Goal: Transaction & Acquisition: Purchase product/service

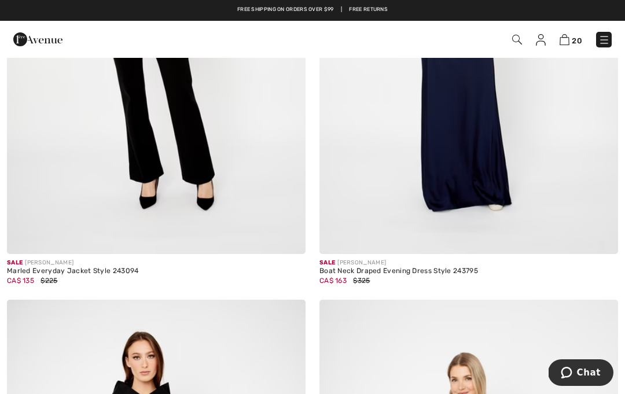
scroll to position [937, 0]
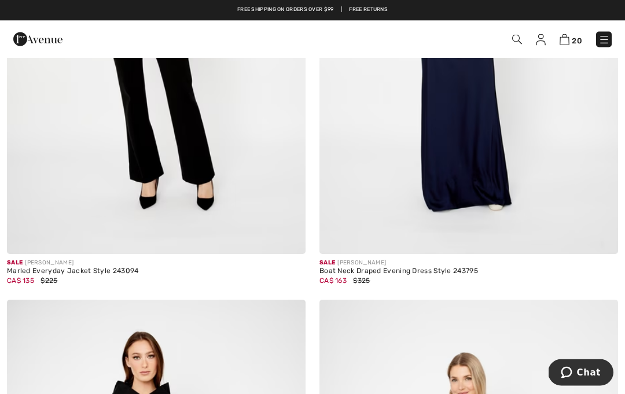
click at [476, 219] on img at bounding box center [468, 31] width 298 height 448
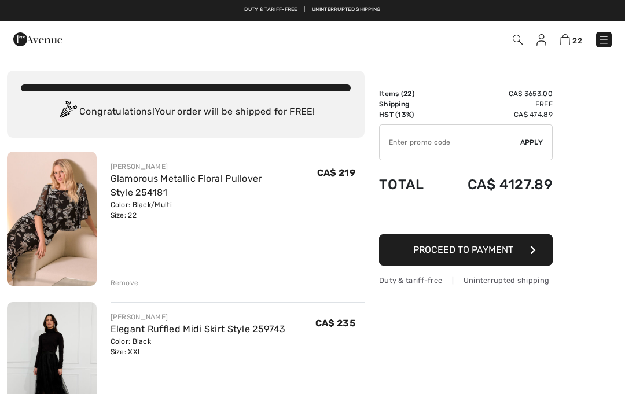
click at [431, 148] on input "TEXT" at bounding box center [449, 142] width 141 height 35
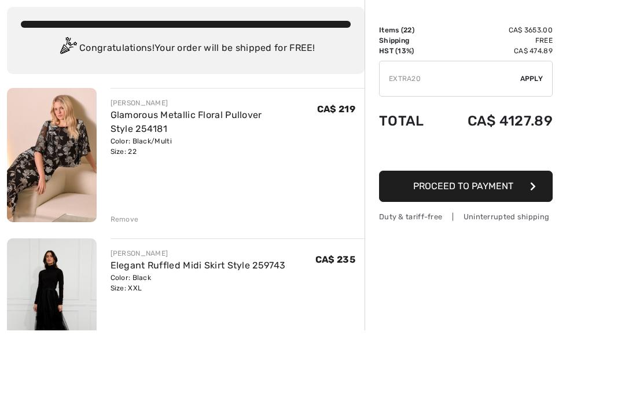
type input "EXTRA20"
click at [533, 137] on span "Apply" at bounding box center [531, 142] width 23 height 10
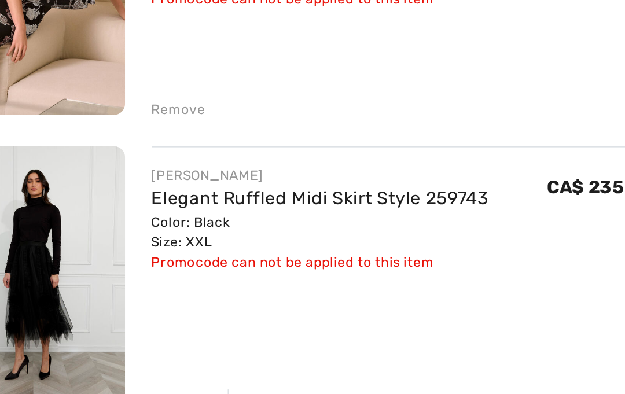
scroll to position [98, 0]
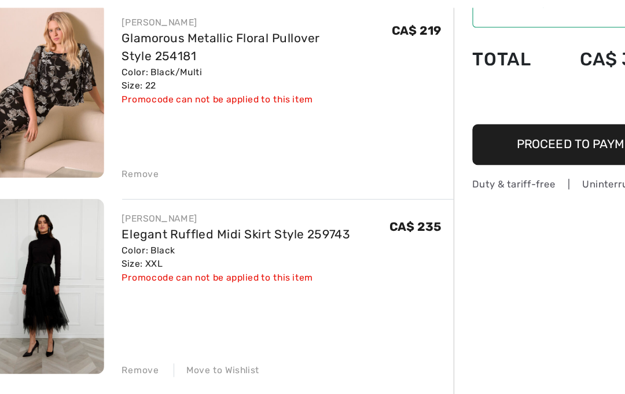
click at [183, 330] on div "Move to Wishlist" at bounding box center [183, 335] width 66 height 10
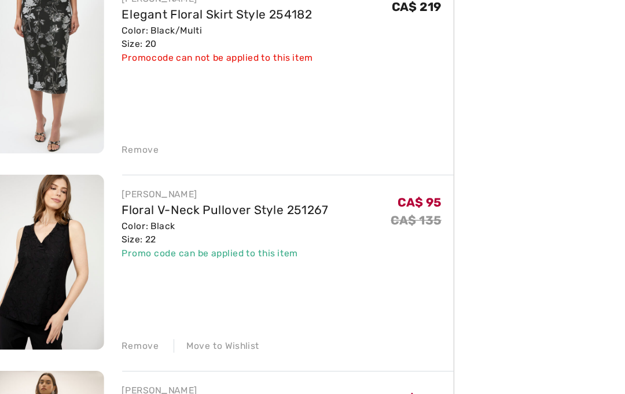
scroll to position [423, 0]
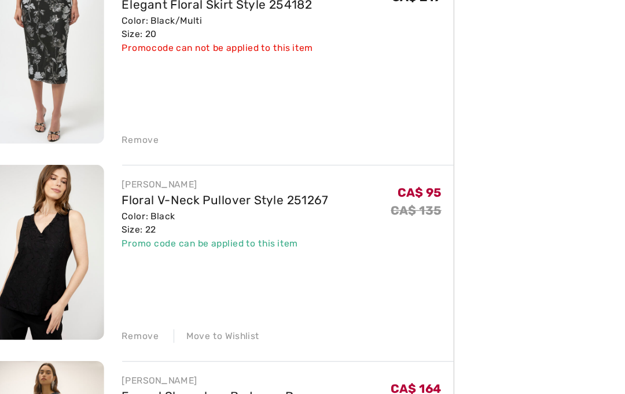
click at [114, 329] on div "JOSEPH RIBKOFF Formal Sleeveless Bodycon Dress Style 252712 Color: Black Size: …" at bounding box center [237, 397] width 254 height 136
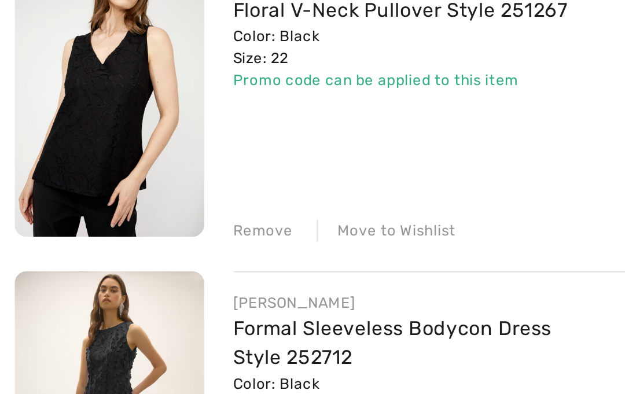
scroll to position [442, 0]
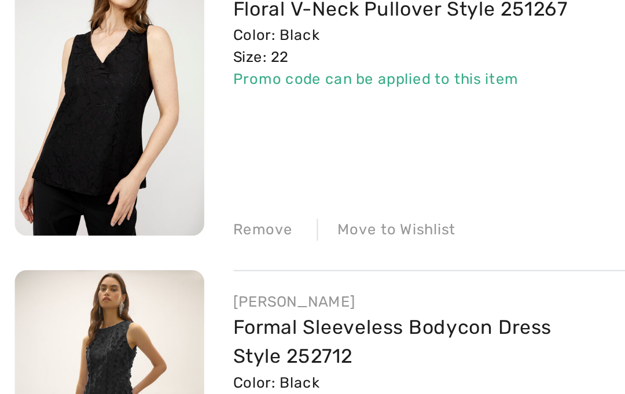
click at [130, 286] on div "Remove" at bounding box center [124, 291] width 28 height 10
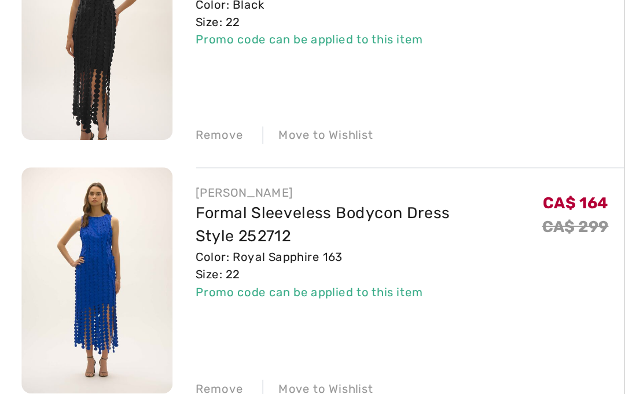
scroll to position [526, 0]
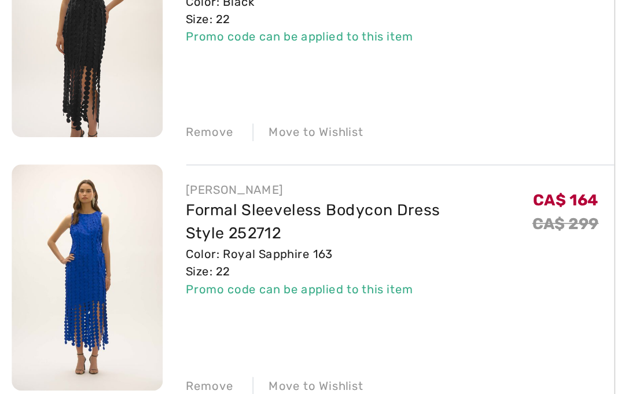
click at [127, 352] on div "Remove" at bounding box center [124, 357] width 28 height 10
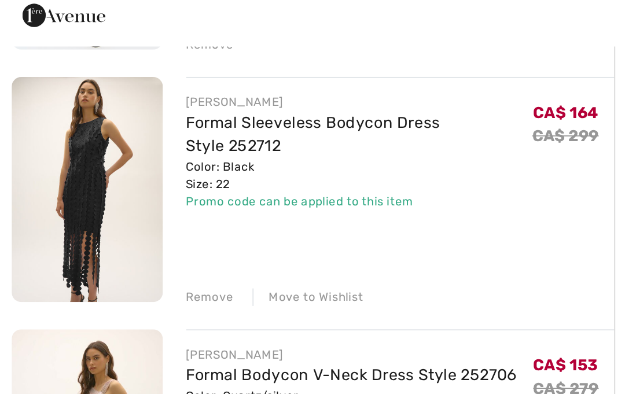
click at [127, 201] on div "Remove" at bounding box center [124, 206] width 28 height 10
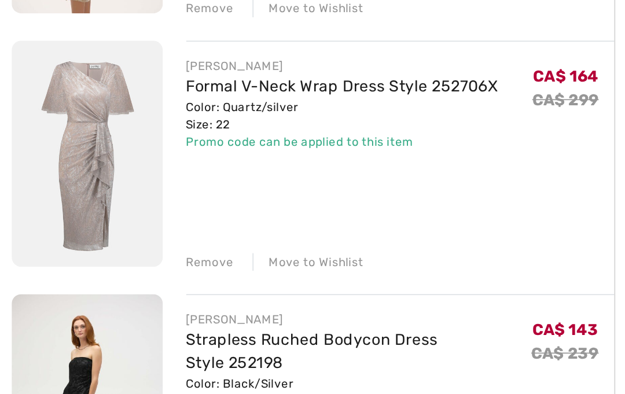
scroll to position [599, 0]
click at [128, 279] on div "Remove" at bounding box center [124, 284] width 28 height 10
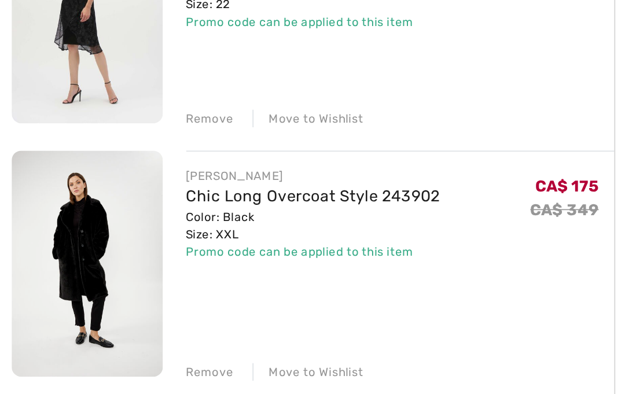
scroll to position [688, 0]
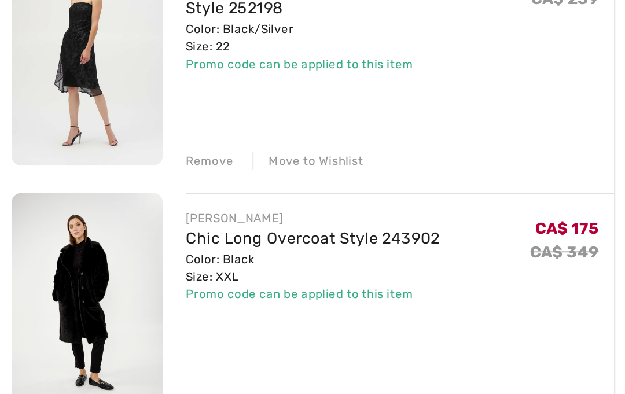
click at [188, 340] on div "Move to Wishlist" at bounding box center [183, 345] width 66 height 10
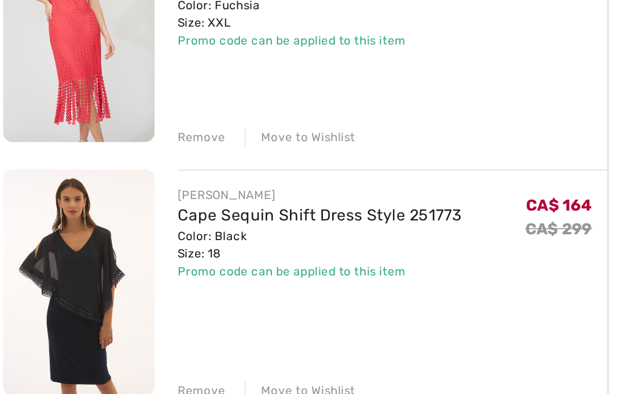
scroll to position [845, 0]
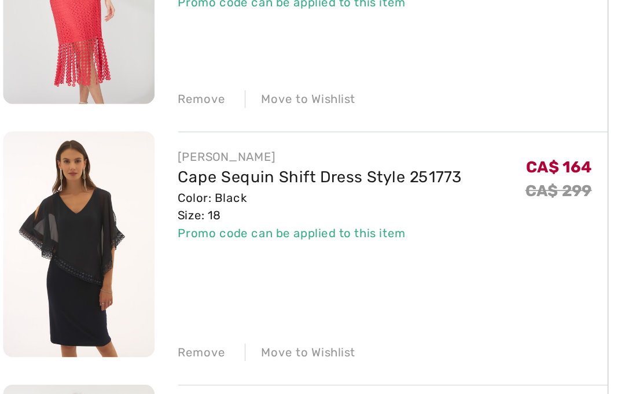
click at [125, 333] on div "Remove" at bounding box center [124, 338] width 28 height 10
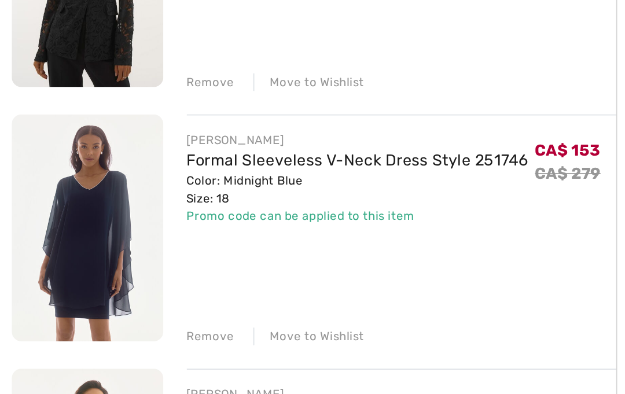
scroll to position [1005, 0]
click at [125, 323] on div "Remove" at bounding box center [124, 328] width 28 height 10
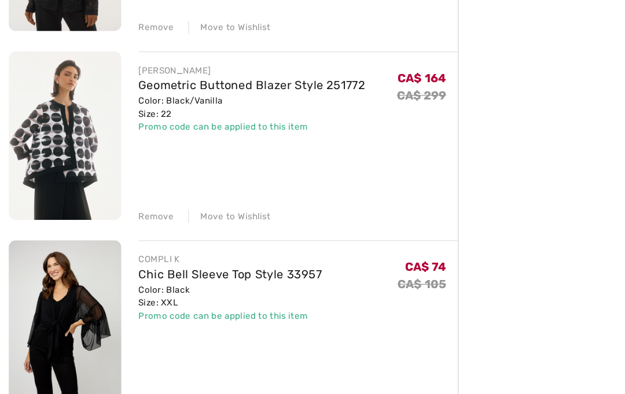
scroll to position [1126, 0]
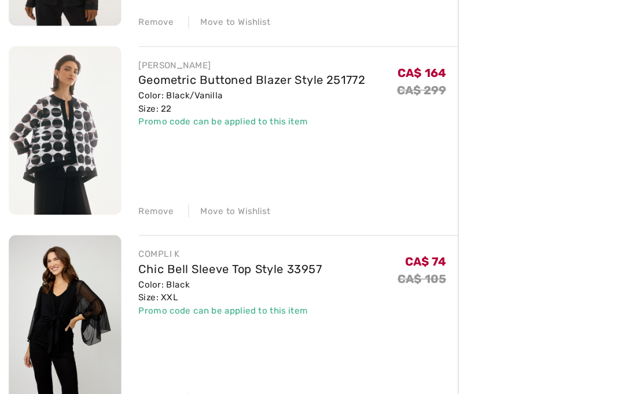
click at [130, 352] on div "Remove" at bounding box center [124, 357] width 28 height 10
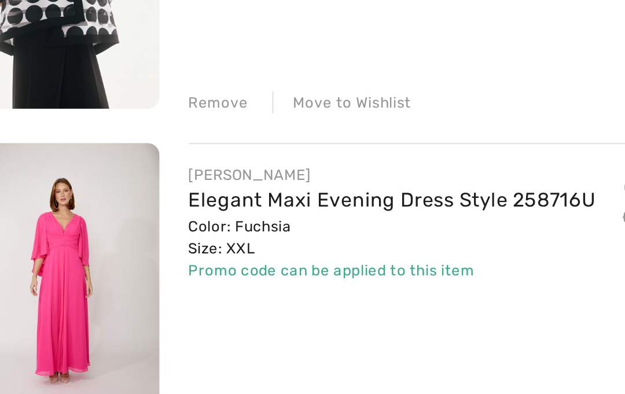
click at [110, 352] on div "Remove" at bounding box center [124, 357] width 28 height 10
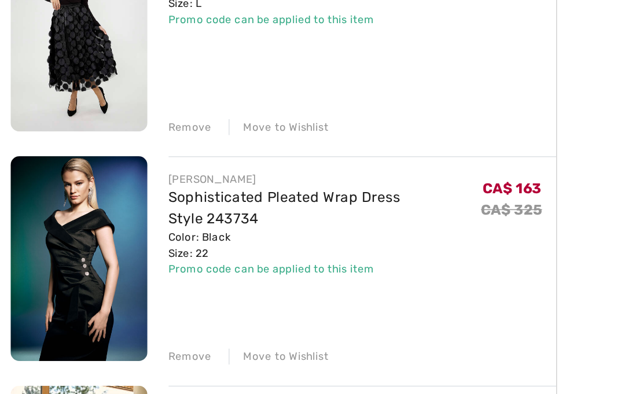
scroll to position [1299, 0]
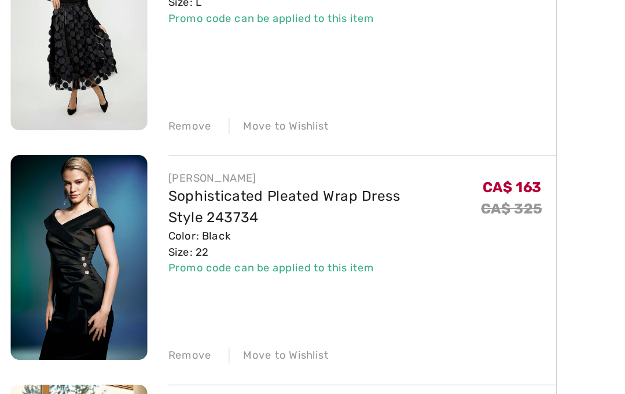
click at [129, 330] on div "Remove" at bounding box center [124, 335] width 28 height 10
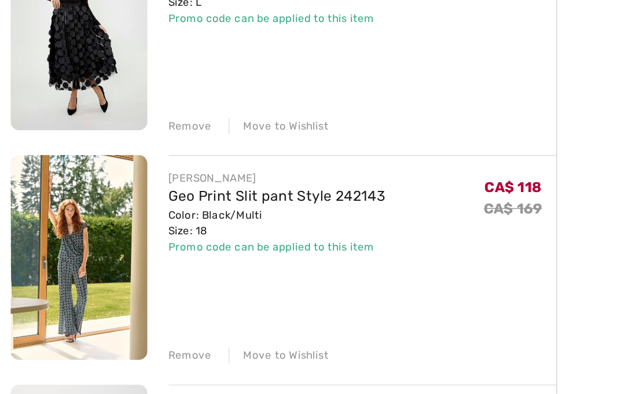
click at [128, 330] on div "Remove" at bounding box center [124, 335] width 28 height 10
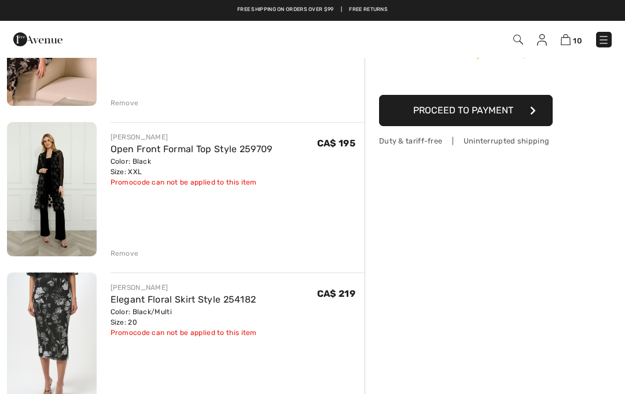
scroll to position [0, 0]
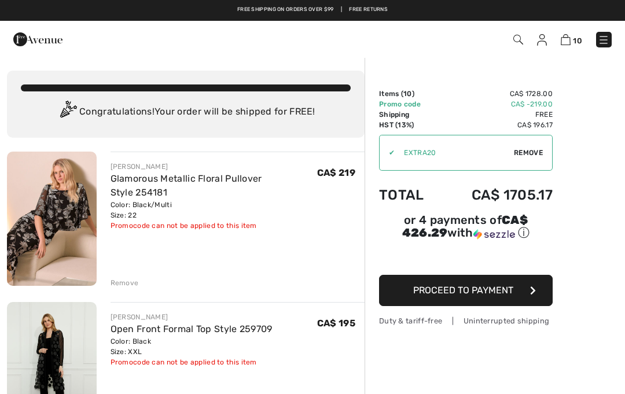
click at [513, 47] on div "10 Checkout" at bounding box center [440, 40] width 359 height 24
click at [522, 36] on img at bounding box center [518, 40] width 10 height 10
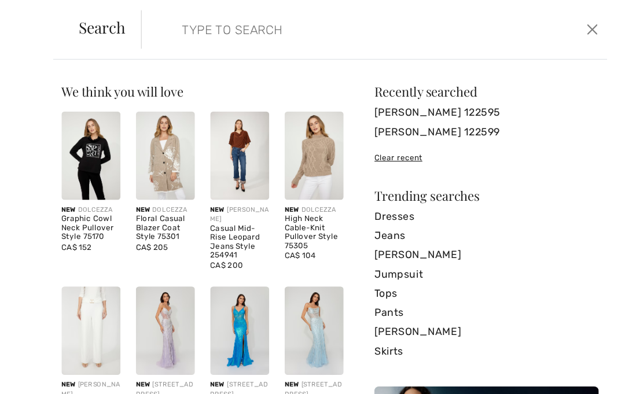
click at [205, 27] on input "search" at bounding box center [309, 26] width 278 height 35
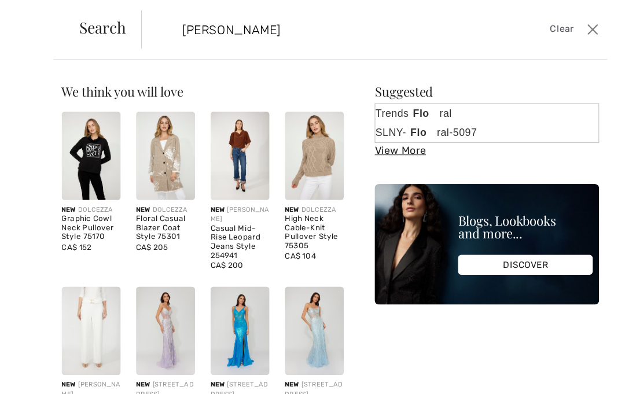
type input "Flora"
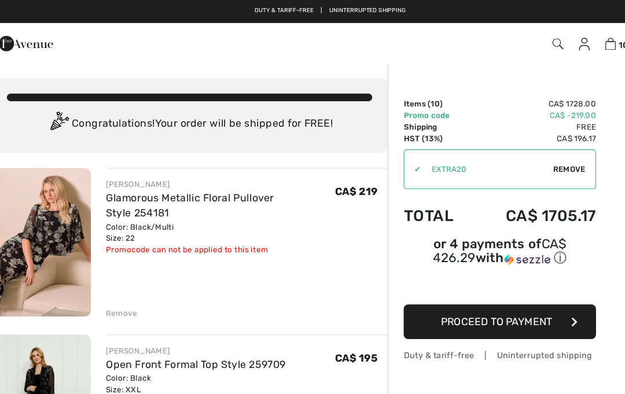
click at [493, 39] on span "10" at bounding box center [440, 40] width 342 height 16
click at [536, 24] on div "10 Checkout 10 An item has been added to your Shopping Bag. Checkout" at bounding box center [312, 39] width 625 height 37
click at [511, 43] on span at bounding box center [517, 39] width 12 height 14
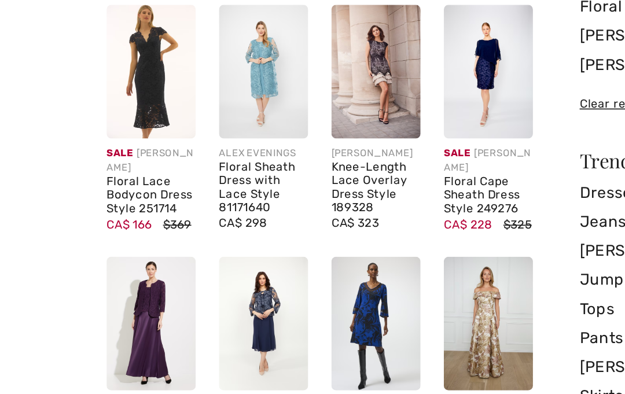
click at [73, 202] on div "Floral Lace Bodycon Dress Style 251714" at bounding box center [96, 214] width 53 height 24
click at [95, 180] on div "Sale JOSEPH RIBKOFF Floral Lace Bodycon Dress Style 251714 CA$ 166 $369" at bounding box center [96, 215] width 53 height 70
click at [84, 101] on img at bounding box center [96, 141] width 53 height 80
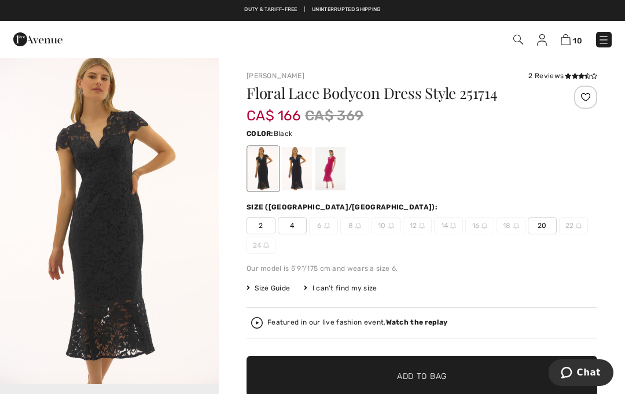
click at [268, 174] on div at bounding box center [263, 168] width 30 height 43
click at [298, 179] on div at bounding box center [297, 168] width 30 height 43
click at [260, 171] on div at bounding box center [263, 168] width 30 height 43
click at [545, 220] on span "20" at bounding box center [541, 225] width 29 height 17
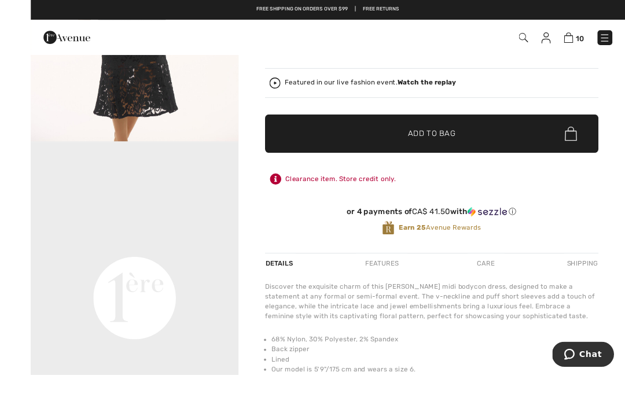
scroll to position [270, 0]
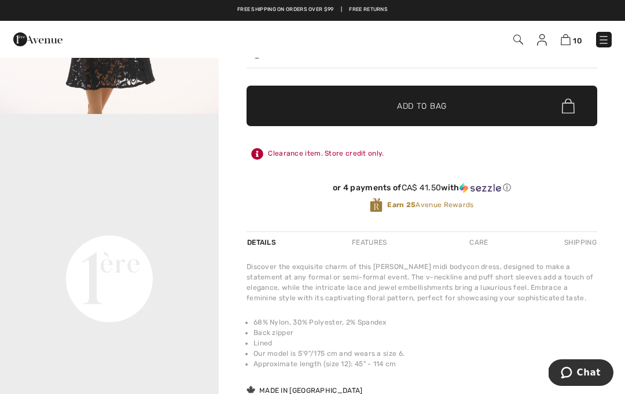
click at [479, 107] on span "✔ Added to Bag Add to Bag" at bounding box center [421, 106] width 350 height 40
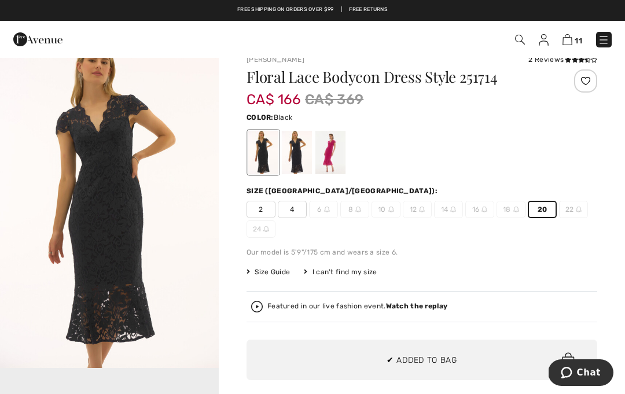
scroll to position [0, 0]
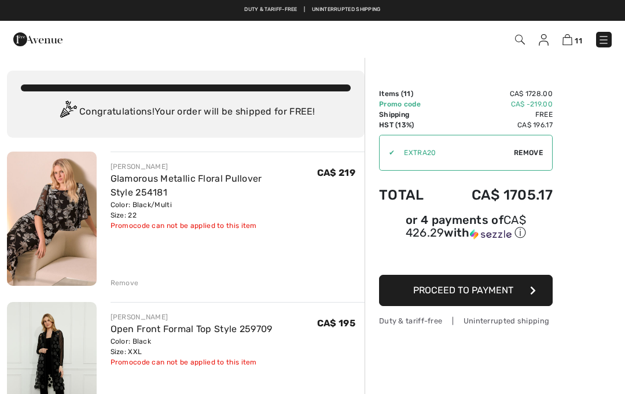
click at [519, 44] on img at bounding box center [520, 40] width 10 height 10
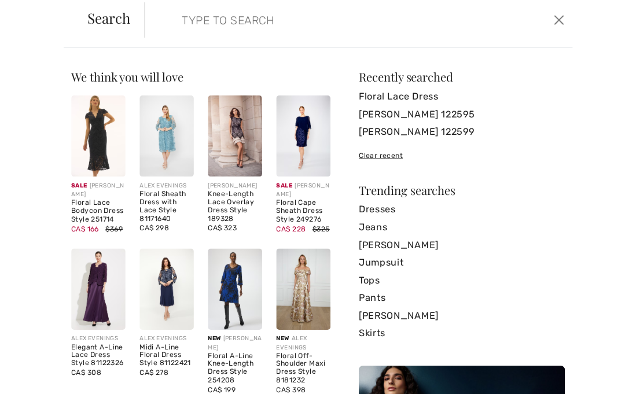
click at [264, 17] on input "search" at bounding box center [309, 26] width 278 height 35
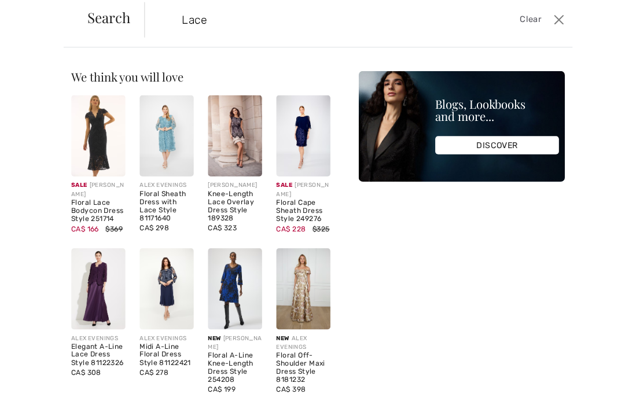
type input "Lace"
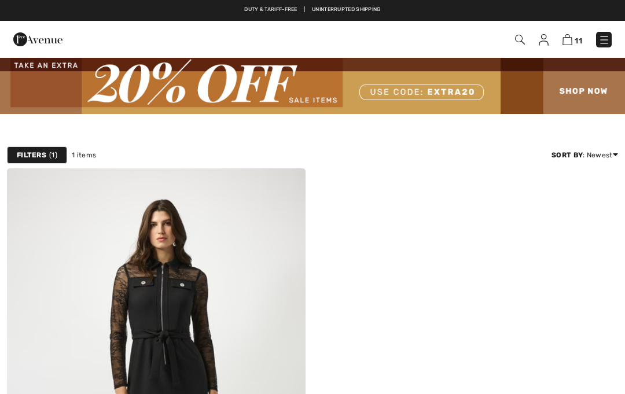
checkbox input "true"
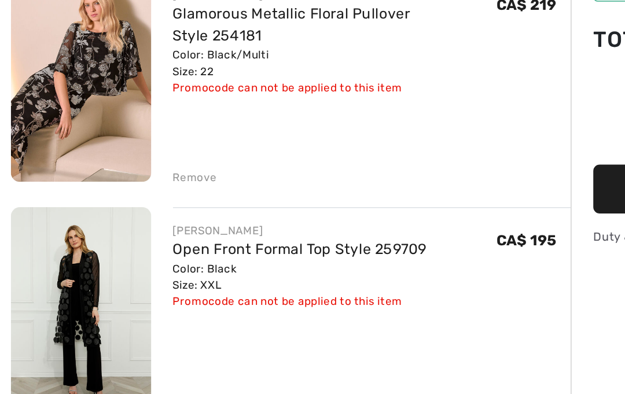
scroll to position [66, 0]
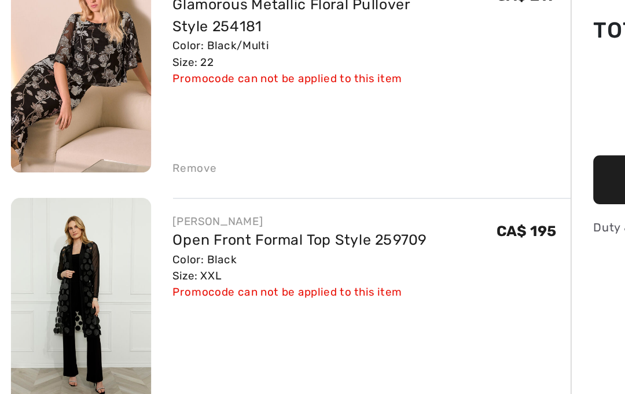
click at [235, 257] on link "Open Front Formal Top Style 259709" at bounding box center [191, 262] width 162 height 11
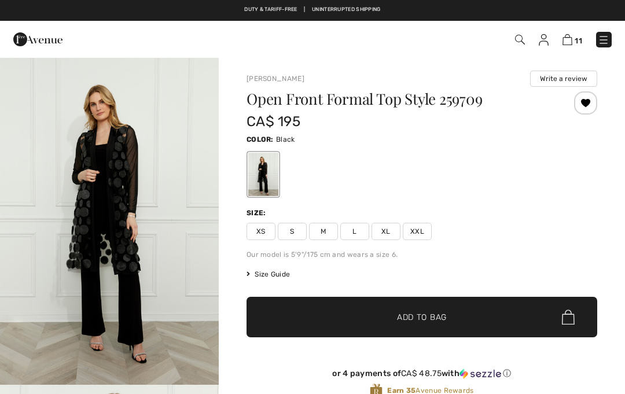
checkbox input "true"
click at [608, 36] on img at bounding box center [603, 40] width 12 height 12
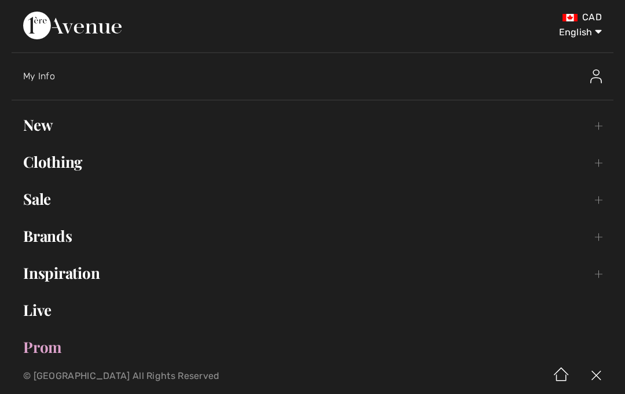
click at [39, 131] on link "New Toggle submenu" at bounding box center [312, 124] width 601 height 25
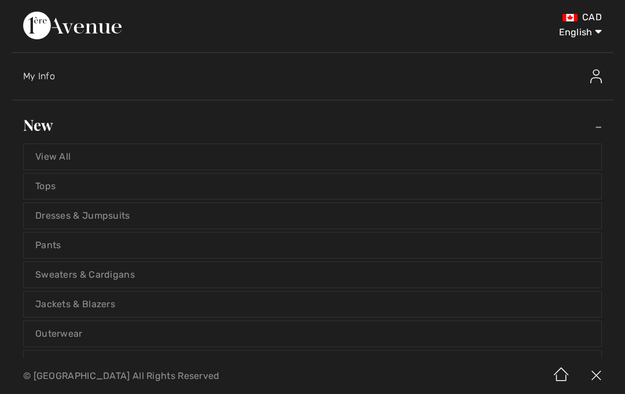
click at [47, 152] on link "View All" at bounding box center [312, 156] width 577 height 25
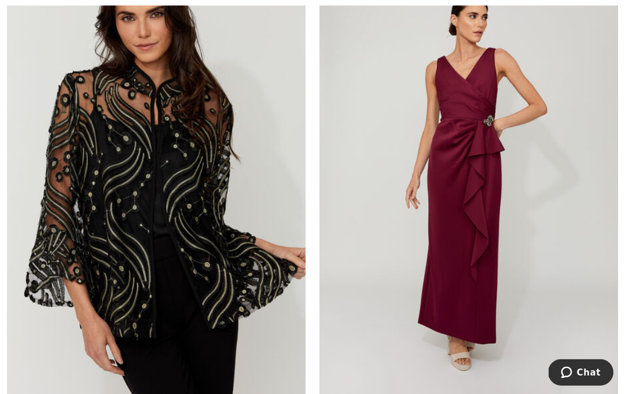
scroll to position [7015, 0]
click at [97, 183] on img at bounding box center [156, 184] width 298 height 448
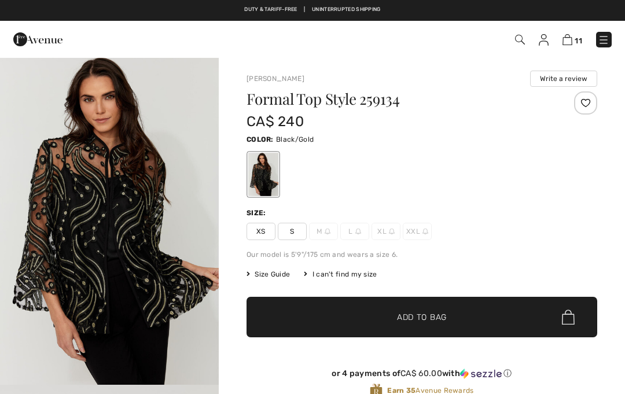
checkbox input "true"
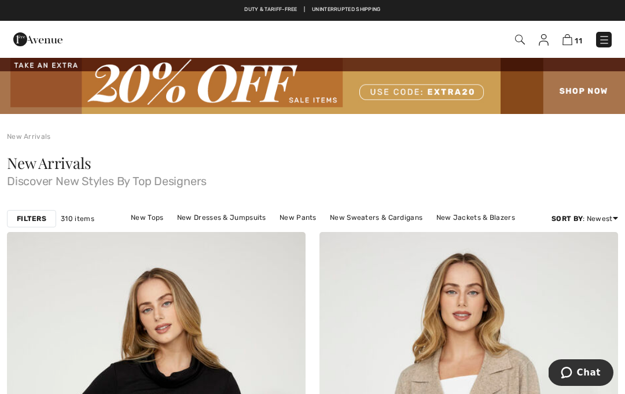
click at [84, 215] on span "310 items" at bounding box center [78, 218] width 34 height 10
click at [31, 216] on strong "Filters" at bounding box center [31, 218] width 29 height 10
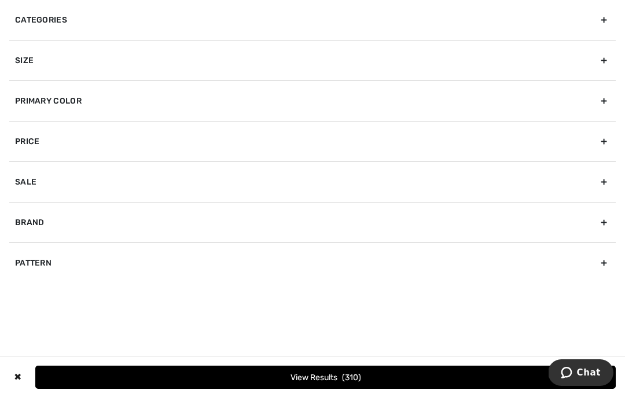
click at [601, 66] on div "Size" at bounding box center [312, 60] width 606 height 40
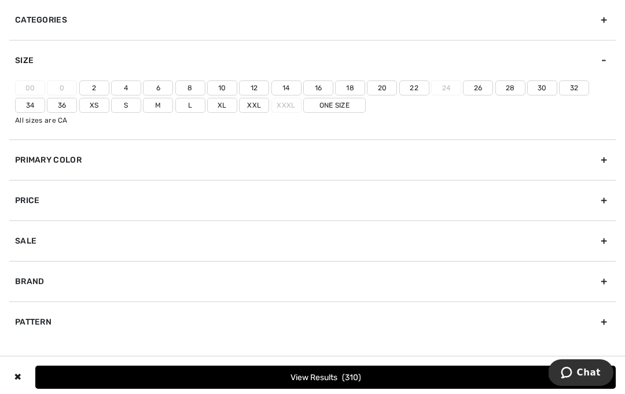
click at [221, 108] on label "Xl" at bounding box center [222, 105] width 30 height 15
click at [0, 0] on input"] "Xl" at bounding box center [0, 0] width 0 height 0
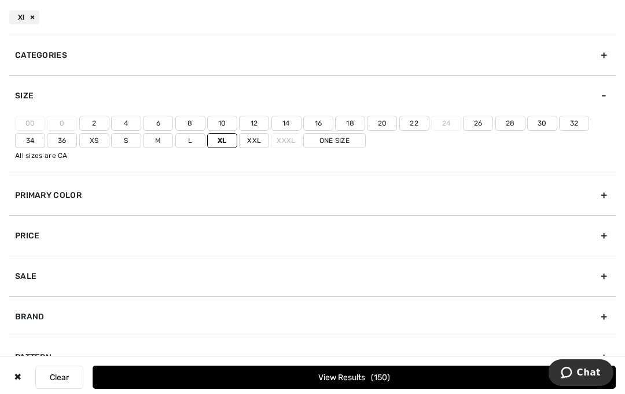
click at [220, 139] on label "Xl" at bounding box center [222, 140] width 30 height 15
click at [0, 0] on input"] "Xl" at bounding box center [0, 0] width 0 height 0
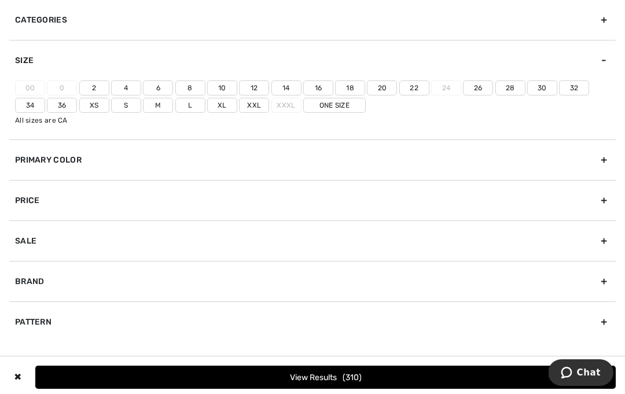
click at [263, 104] on label "Xxl" at bounding box center [254, 105] width 30 height 15
click at [0, 0] on input"] "Xxl" at bounding box center [0, 0] width 0 height 0
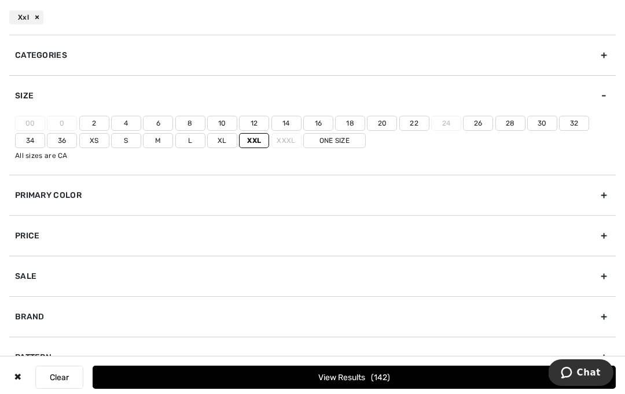
click at [415, 120] on label "22" at bounding box center [414, 123] width 30 height 15
click at [0, 0] on input"] "22" at bounding box center [0, 0] width 0 height 0
click at [390, 120] on label "20" at bounding box center [382, 123] width 30 height 15
click at [0, 0] on input"] "20" at bounding box center [0, 0] width 0 height 0
click at [354, 120] on label "18" at bounding box center [350, 123] width 30 height 15
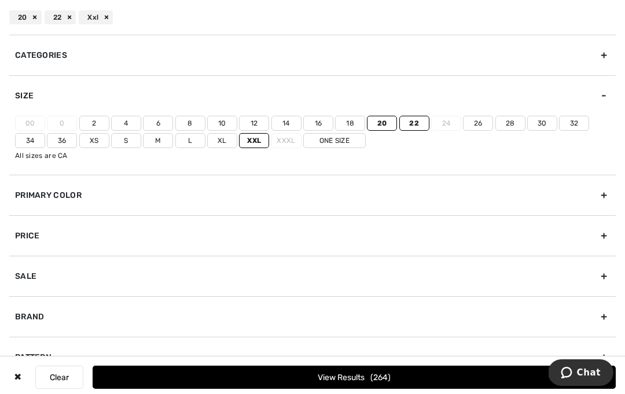
click at [0, 0] on input"] "18" at bounding box center [0, 0] width 0 height 0
click at [400, 375] on button "View Results 270" at bounding box center [354, 376] width 523 height 23
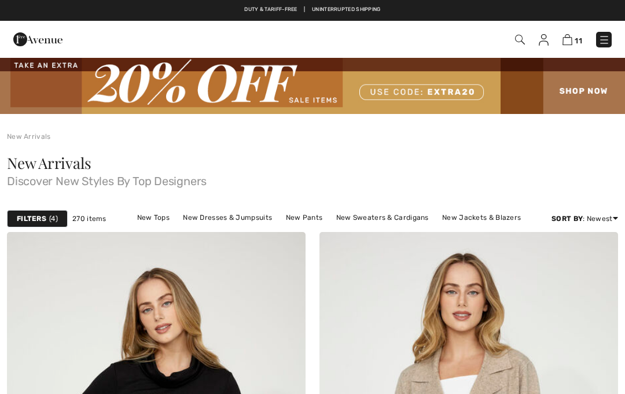
scroll to position [204, 0]
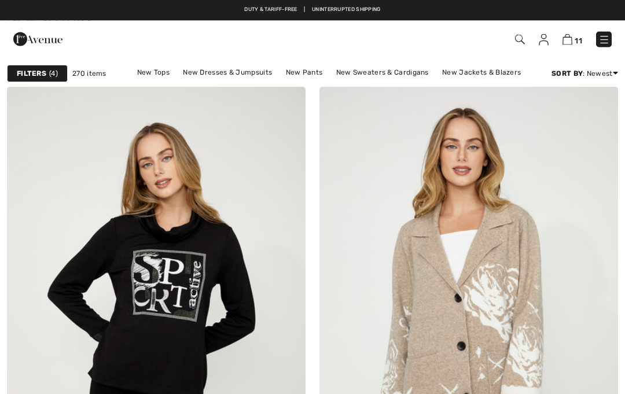
checkbox input "true"
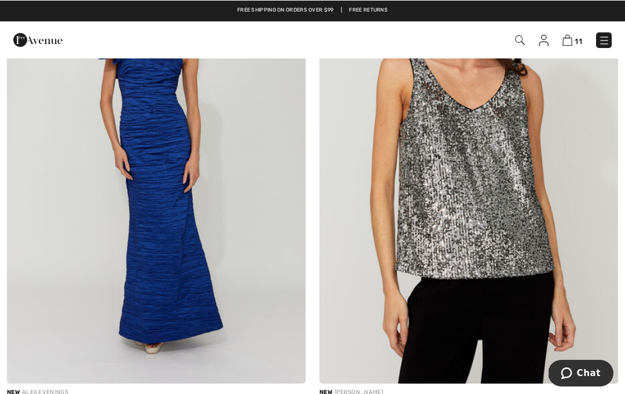
scroll to position [5913, 0]
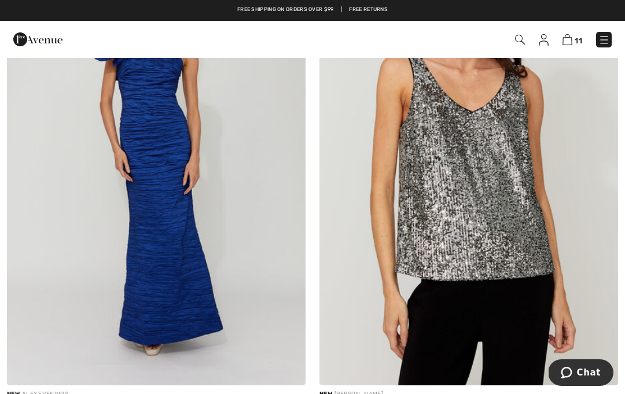
click at [75, 246] on img at bounding box center [156, 162] width 298 height 448
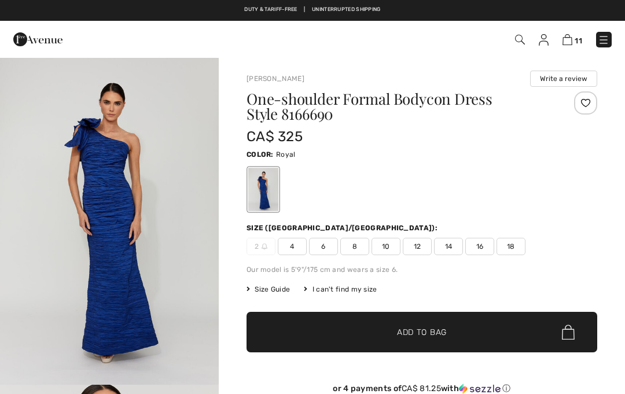
checkbox input "true"
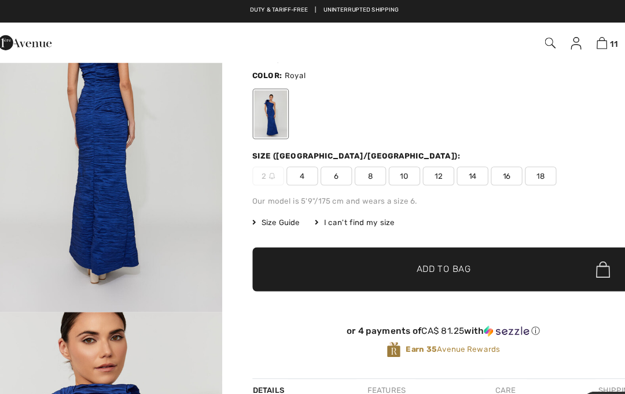
scroll to position [87, 0]
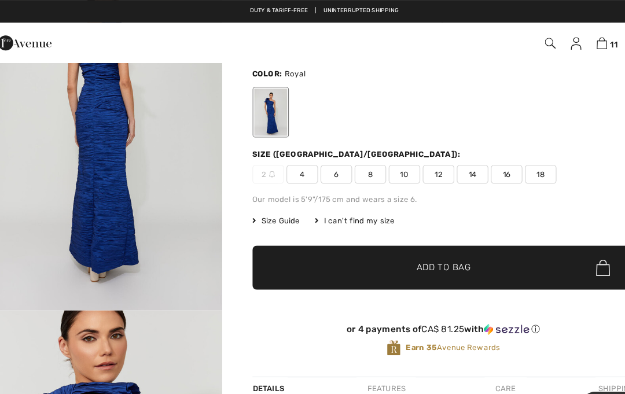
click at [271, 205] on span "Size Guide" at bounding box center [267, 202] width 43 height 10
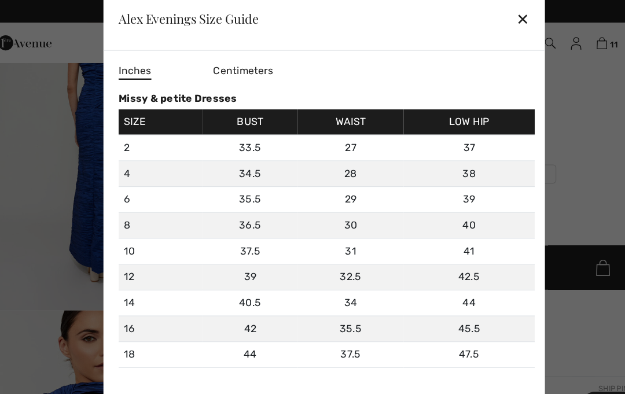
click at [489, 24] on div "✕" at bounding box center [495, 17] width 12 height 24
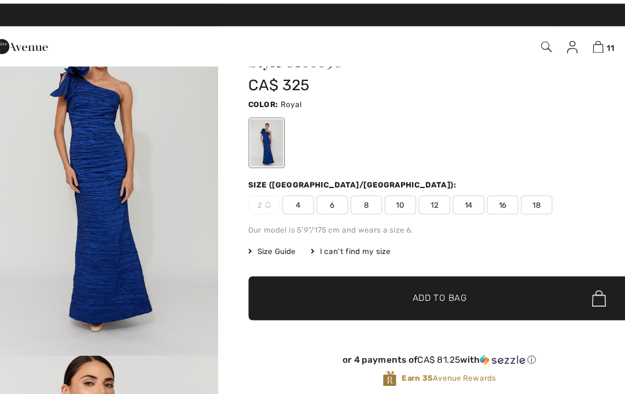
scroll to position [0, 0]
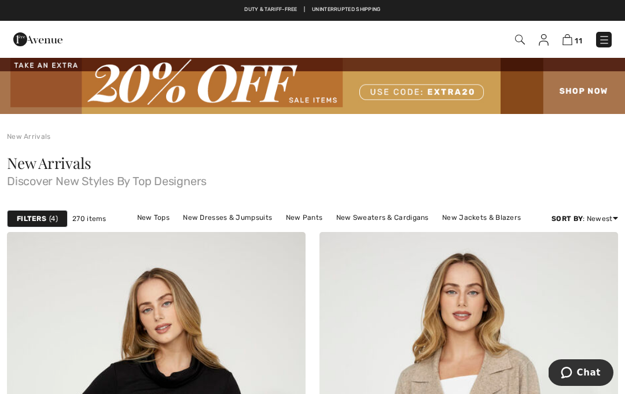
click at [517, 43] on img at bounding box center [520, 40] width 10 height 10
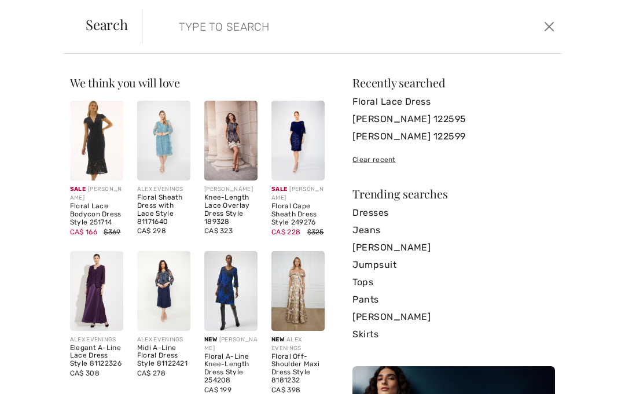
click at [435, 38] on input "search" at bounding box center [309, 26] width 278 height 35
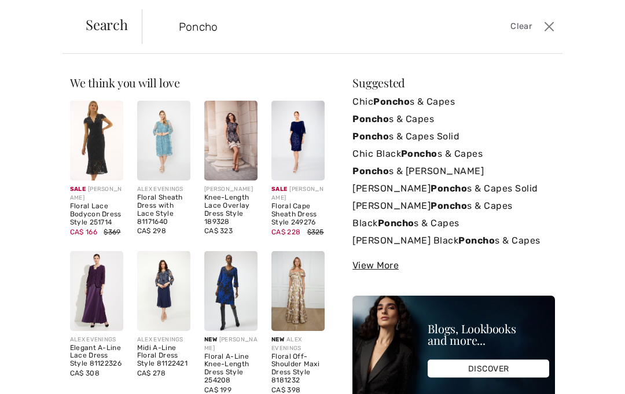
type input "Poncho"
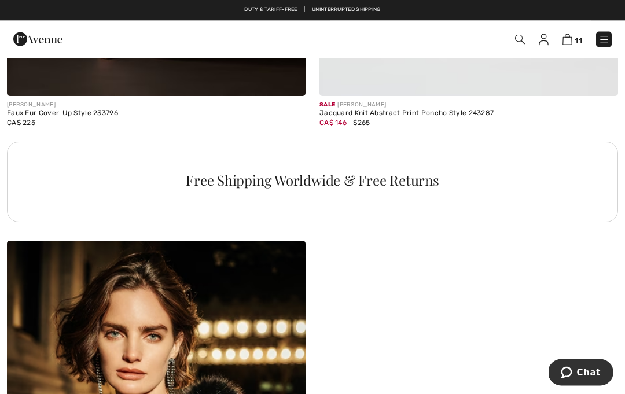
scroll to position [3002, 0]
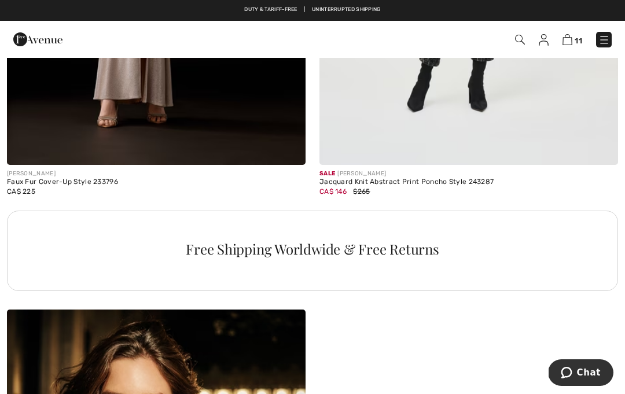
click at [522, 40] on img at bounding box center [520, 40] width 10 height 10
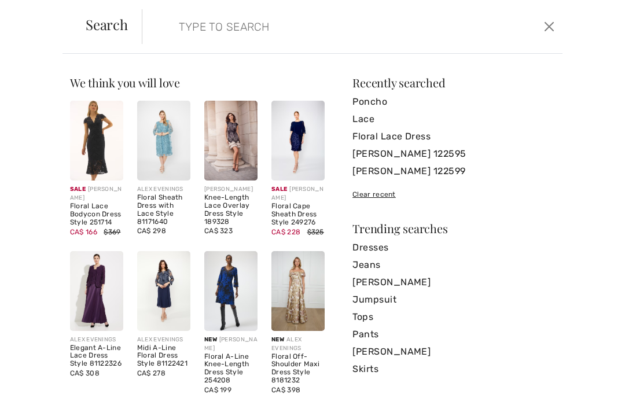
click at [523, 39] on form "Clear" at bounding box center [341, 26] width 399 height 35
click at [231, 24] on input "search" at bounding box center [309, 26] width 278 height 35
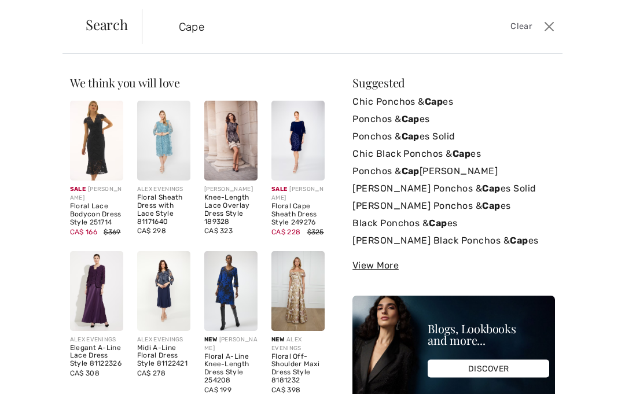
type input "Cape"
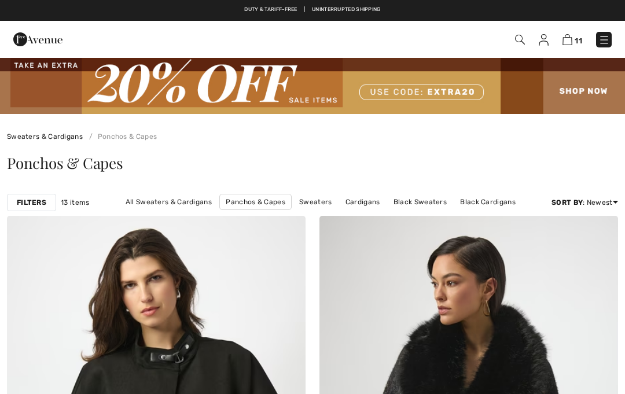
checkbox input "true"
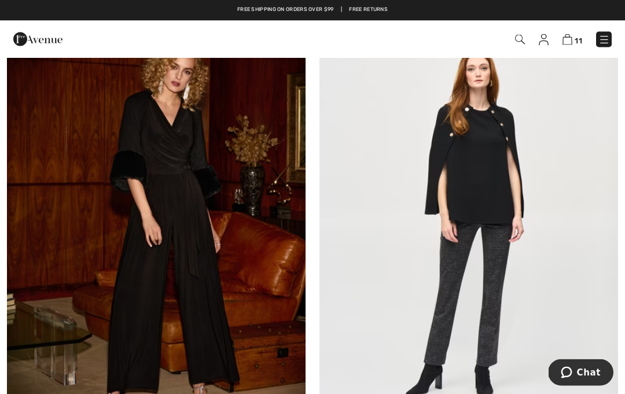
scroll to position [2225, 0]
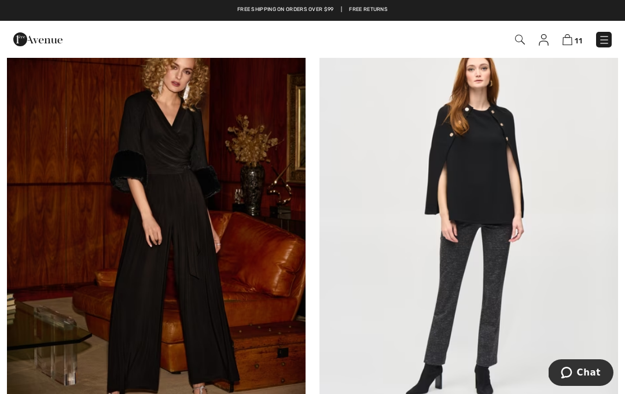
click at [519, 38] on img at bounding box center [520, 40] width 10 height 10
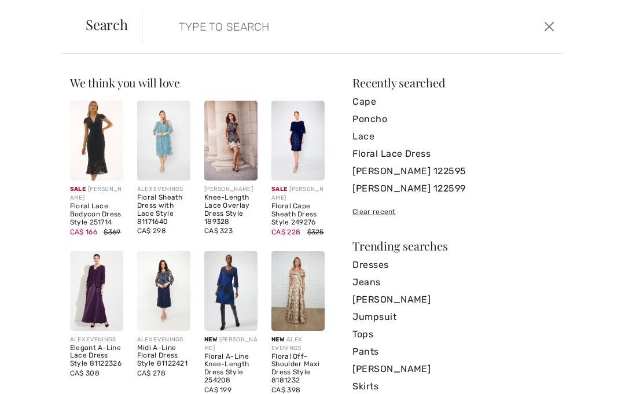
click at [299, 28] on input "search" at bounding box center [309, 26] width 278 height 35
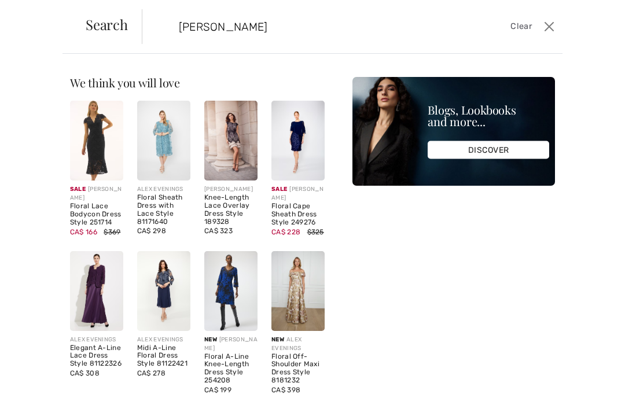
type input "[PERSON_NAME]"
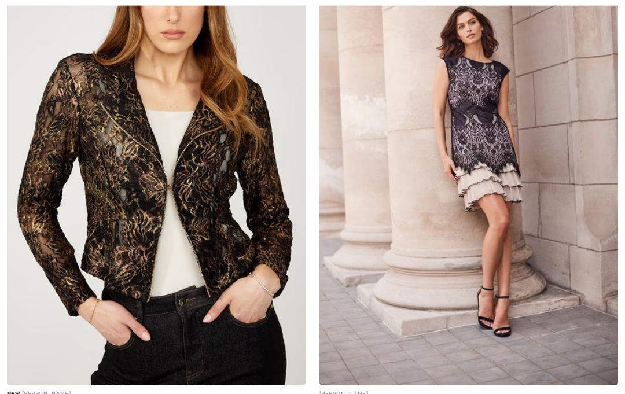
checkbox input "true"
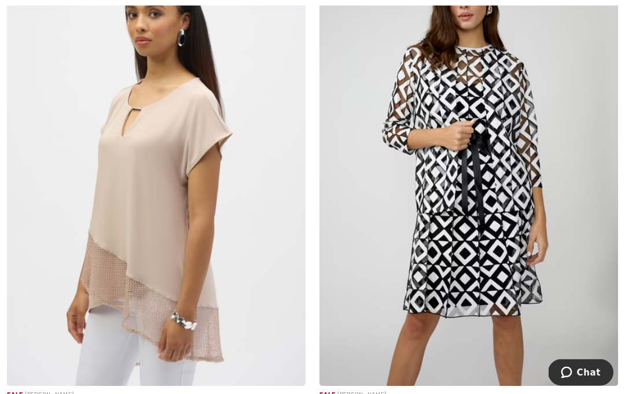
scroll to position [1775, 0]
click at [523, 279] on img at bounding box center [468, 162] width 298 height 448
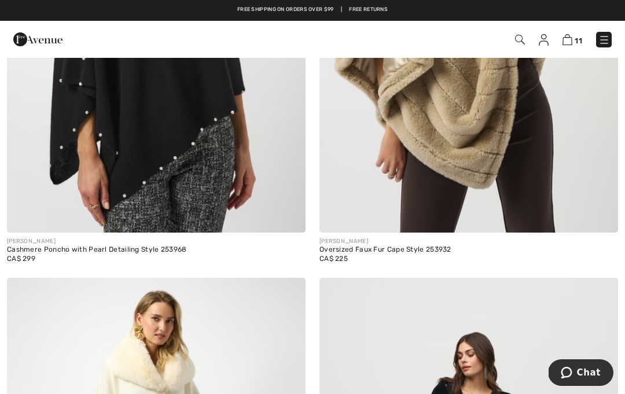
scroll to position [1387, 0]
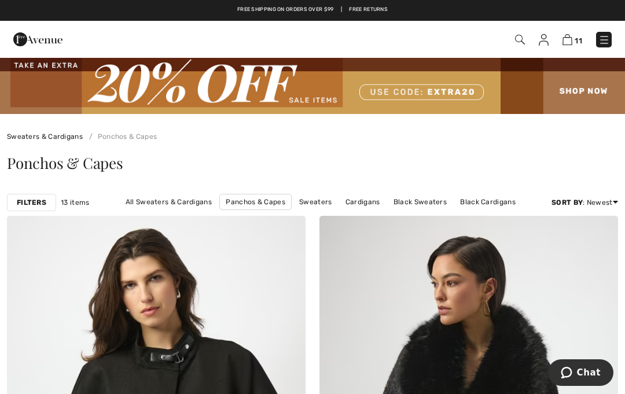
click at [517, 49] on div "11 Checkout" at bounding box center [440, 40] width 359 height 24
click at [523, 36] on img at bounding box center [520, 40] width 10 height 10
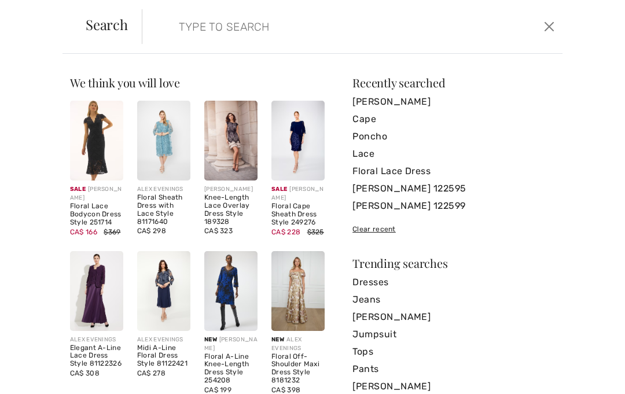
click at [352, 35] on input "search" at bounding box center [309, 26] width 278 height 35
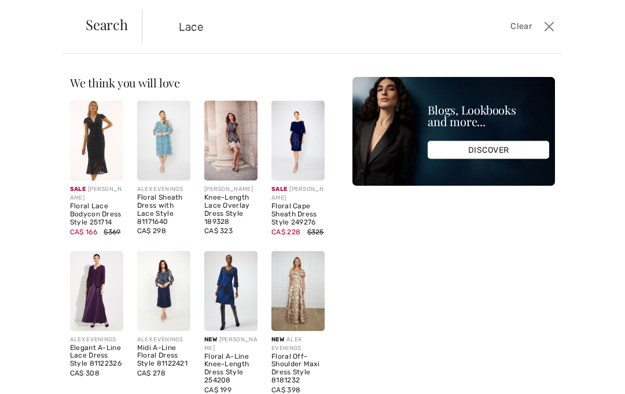
type input "Lace"
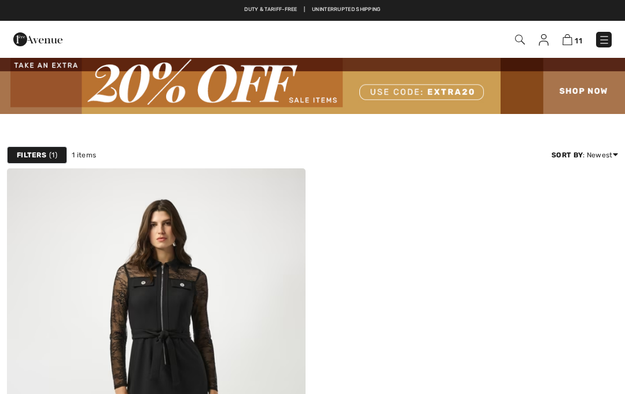
checkbox input "true"
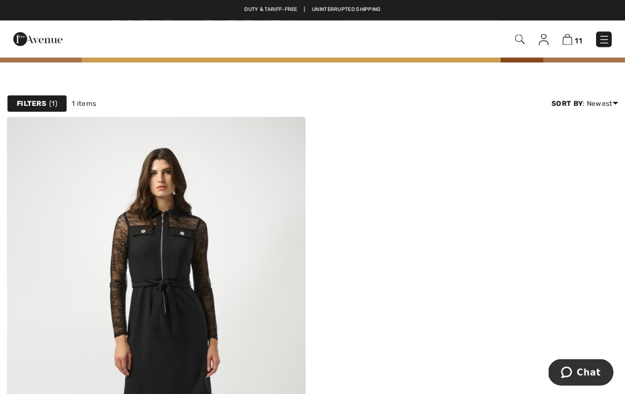
scroll to position [38, 0]
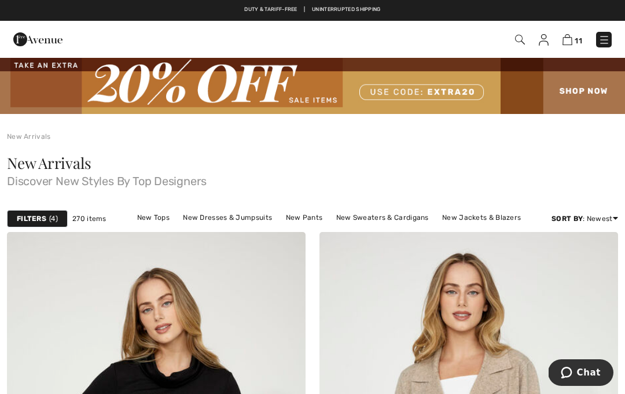
click at [508, 44] on span "11" at bounding box center [440, 40] width 342 height 16
click at [512, 43] on span "11" at bounding box center [440, 40] width 342 height 16
click at [522, 38] on img at bounding box center [520, 40] width 10 height 10
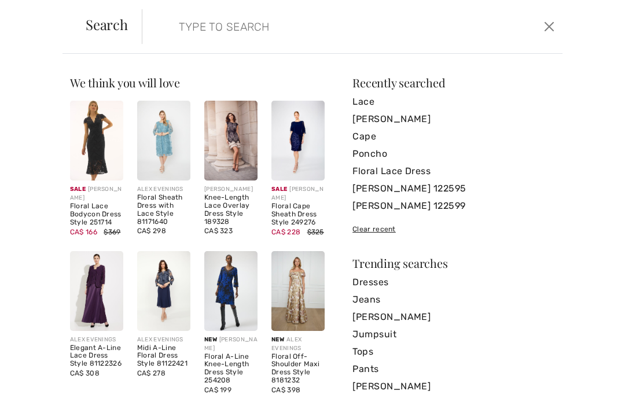
click at [521, 42] on form "Clear" at bounding box center [341, 26] width 399 height 35
click at [184, 20] on input "search" at bounding box center [309, 26] width 278 height 35
type input "Glitter"
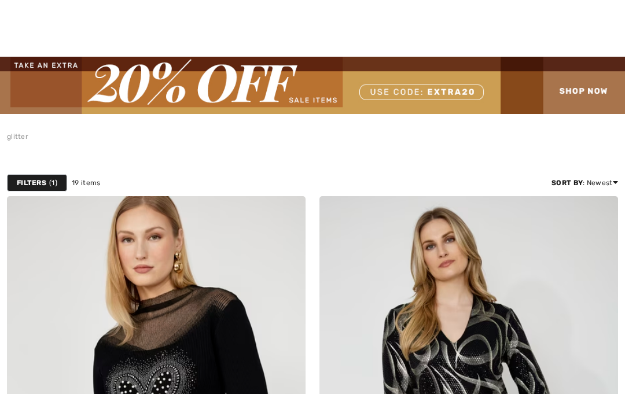
checkbox input "true"
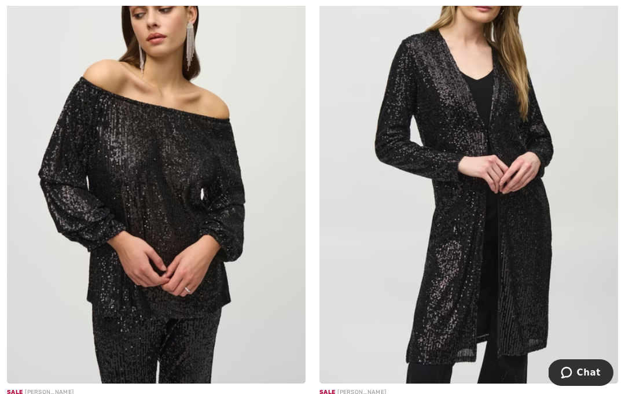
scroll to position [3884, 0]
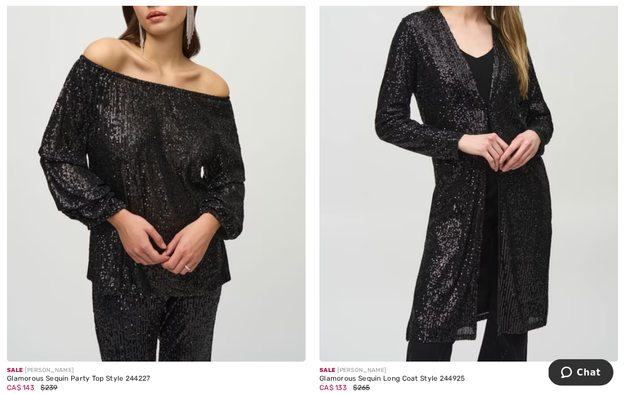
click at [527, 257] on img at bounding box center [468, 138] width 298 height 448
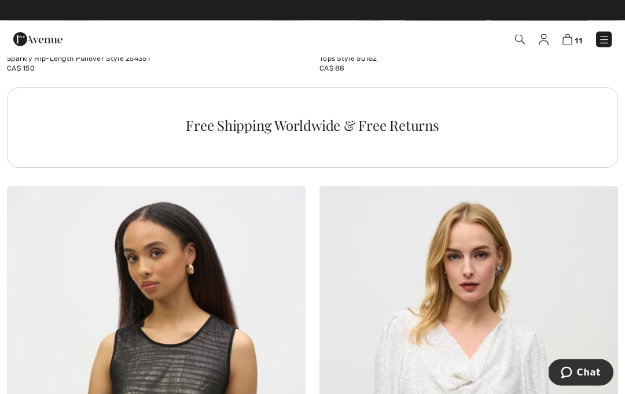
scroll to position [3099, 0]
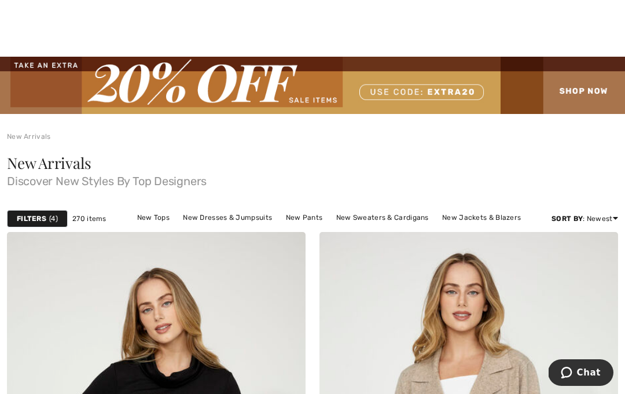
scroll to position [1, 0]
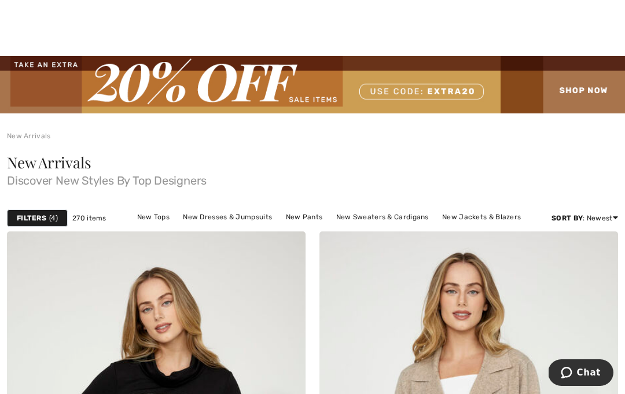
click at [27, 212] on div "Filters 4" at bounding box center [37, 217] width 61 height 17
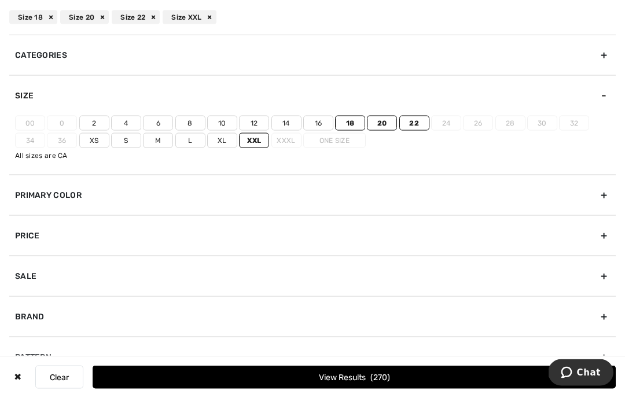
scroll to position [796, 0]
click at [445, 389] on button "View Results 270" at bounding box center [354, 376] width 523 height 23
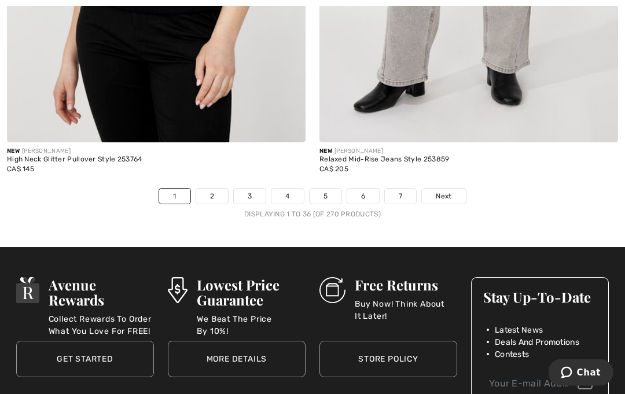
scroll to position [9329, 0]
click at [206, 189] on link "2" at bounding box center [212, 196] width 32 height 15
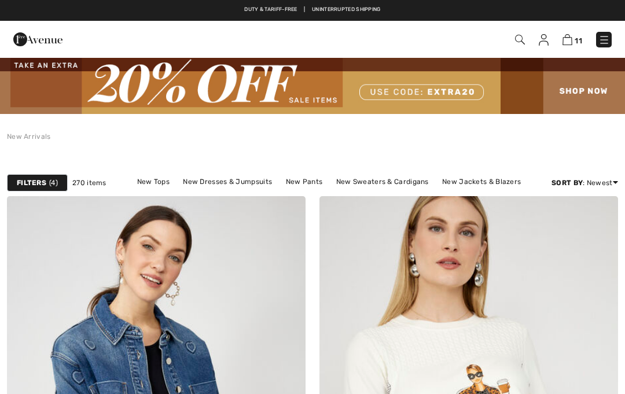
checkbox input "true"
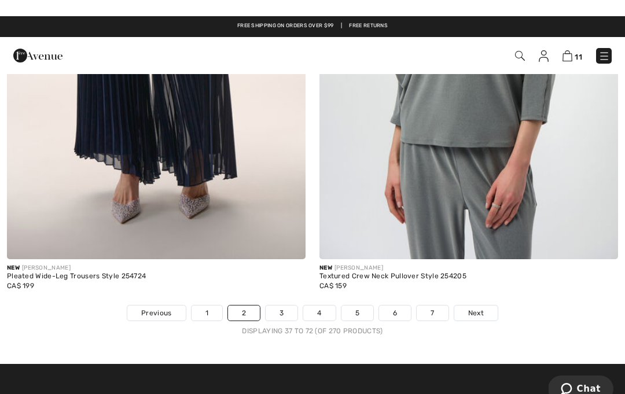
scroll to position [9161, 0]
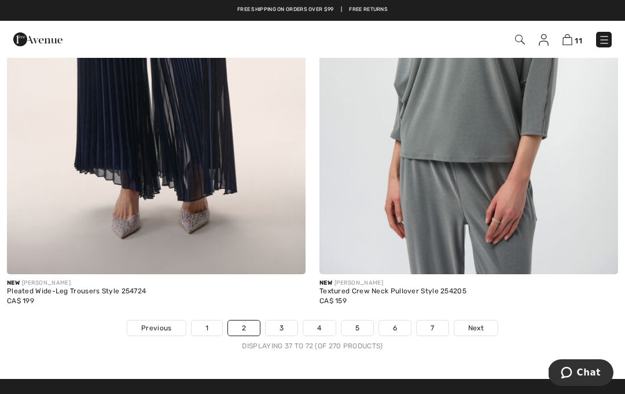
click at [292, 326] on link "3" at bounding box center [281, 327] width 32 height 15
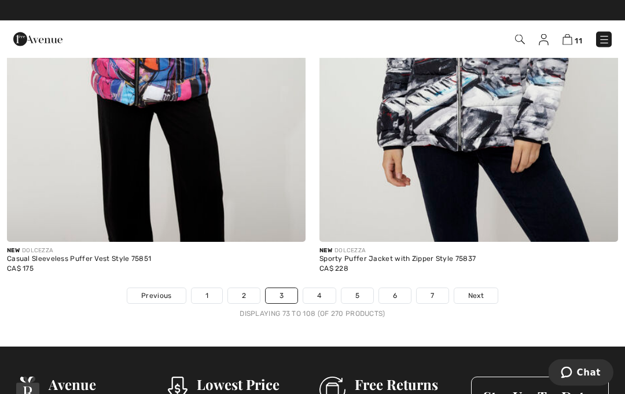
scroll to position [9213, 0]
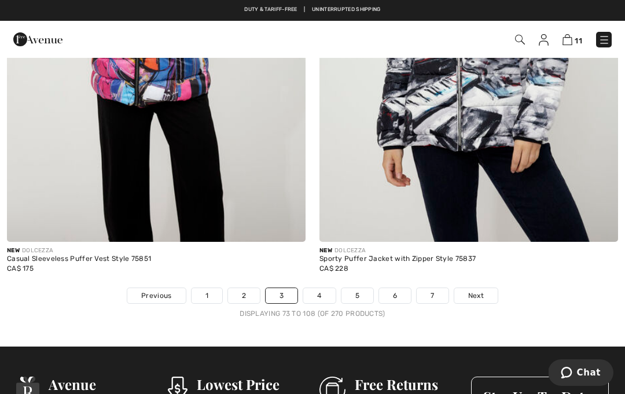
click at [320, 290] on link "4" at bounding box center [319, 295] width 32 height 15
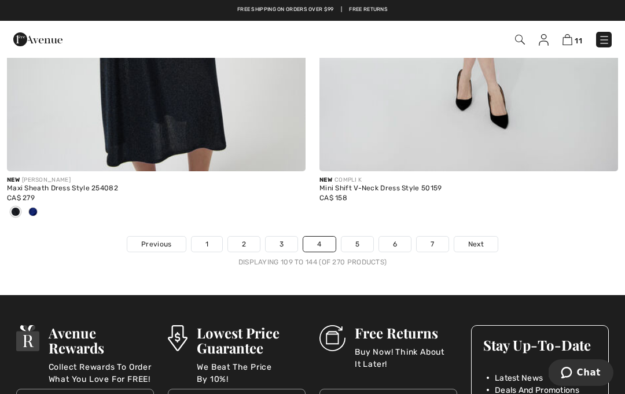
scroll to position [9171, 0]
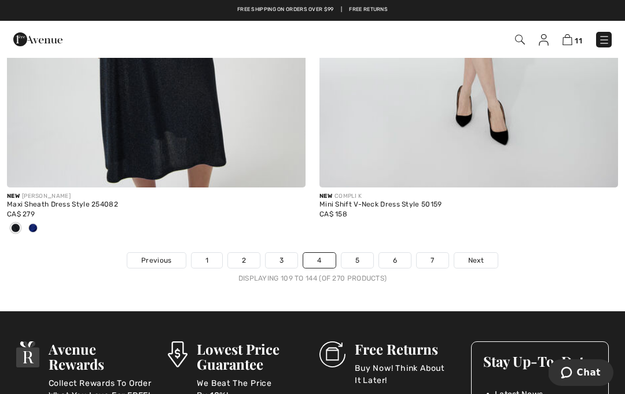
click at [353, 253] on link "5" at bounding box center [357, 260] width 32 height 15
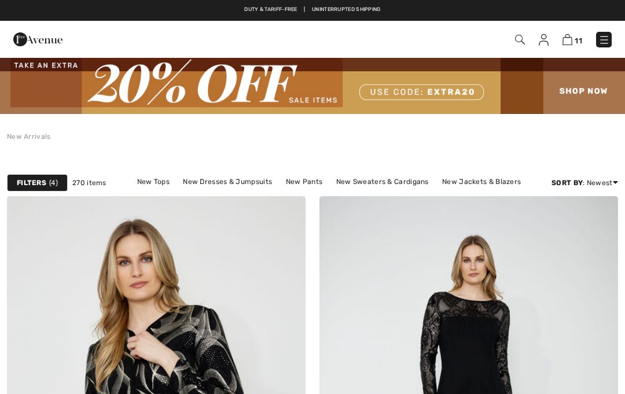
checkbox input "true"
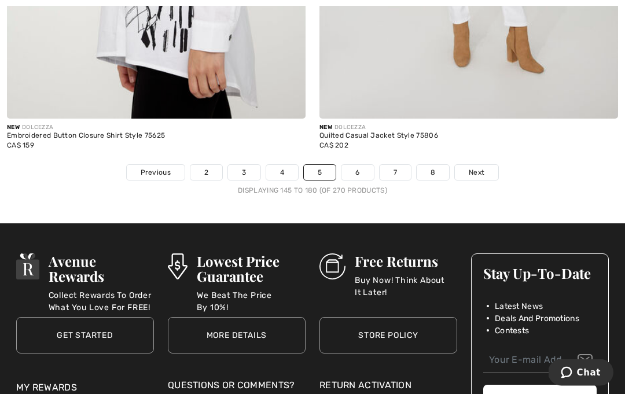
scroll to position [9196, 0]
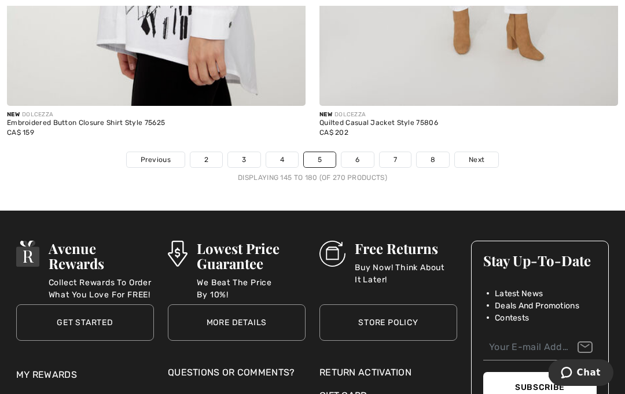
click at [356, 158] on link "6" at bounding box center [357, 159] width 32 height 15
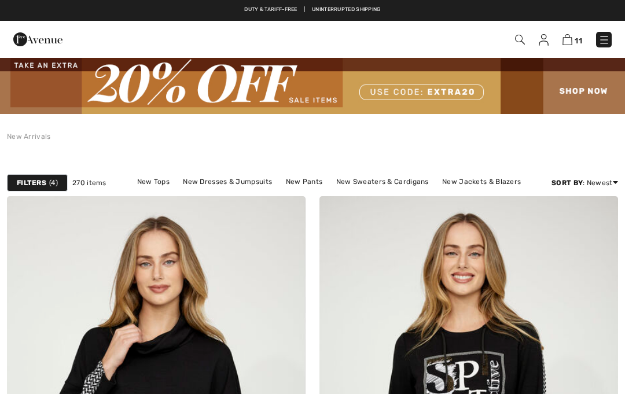
scroll to position [327, 0]
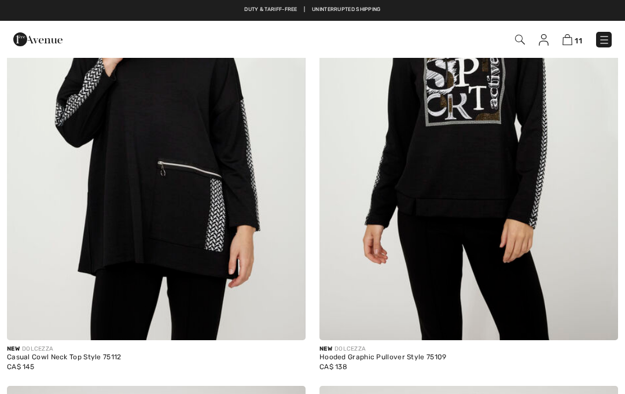
checkbox input "true"
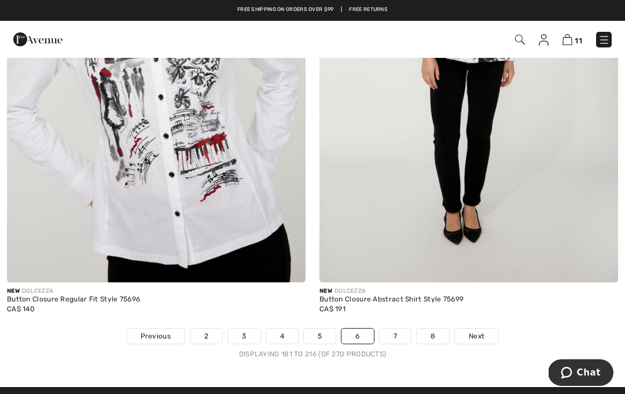
scroll to position [8963, 0]
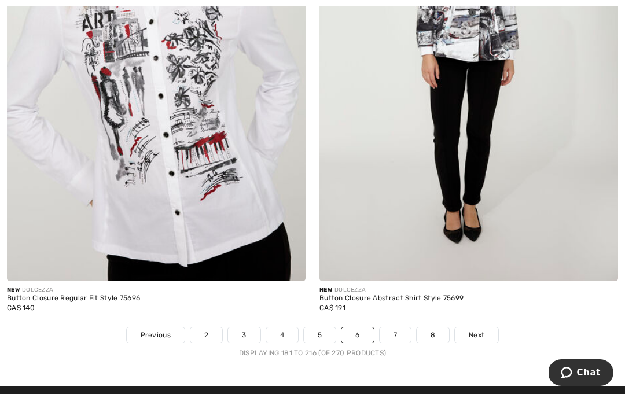
click at [393, 327] on link "7" at bounding box center [394, 334] width 31 height 15
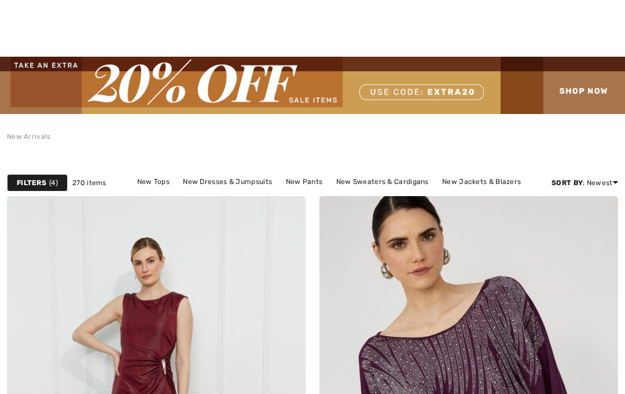
checkbox input "true"
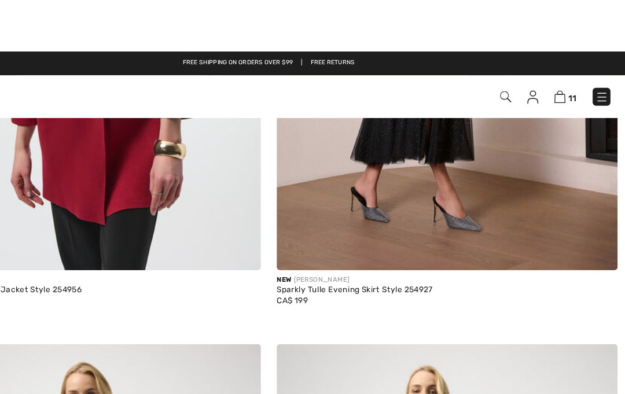
scroll to position [6622, 0]
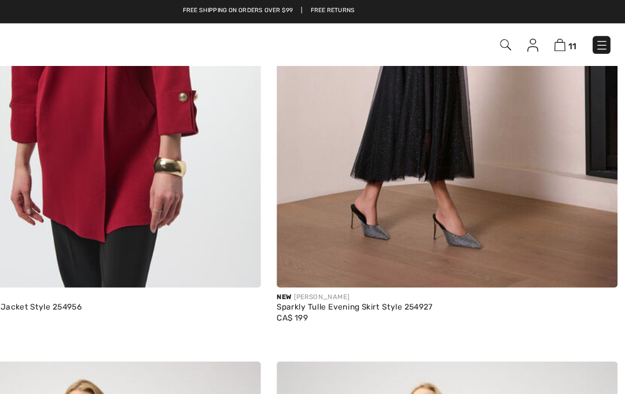
click at [398, 183] on img at bounding box center [468, 29] width 298 height 448
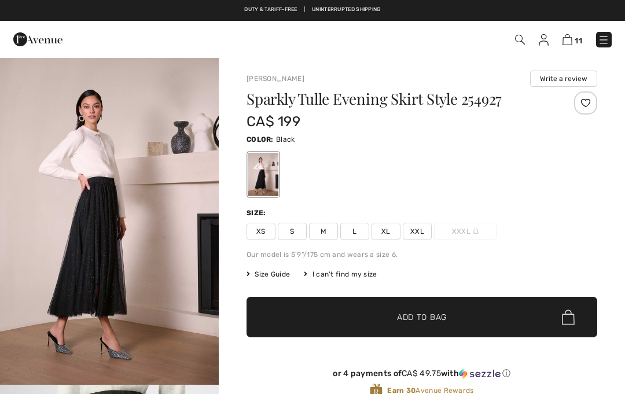
checkbox input "true"
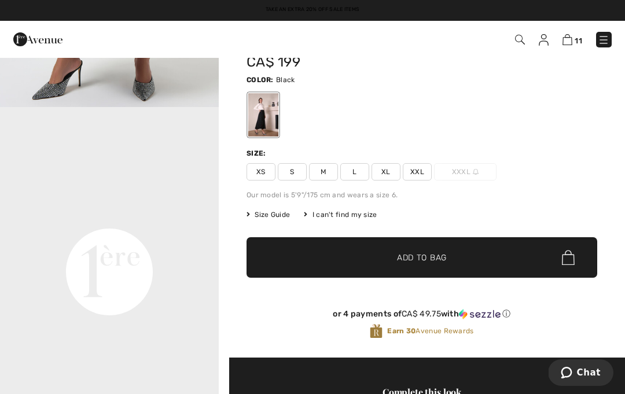
scroll to position [51, 0]
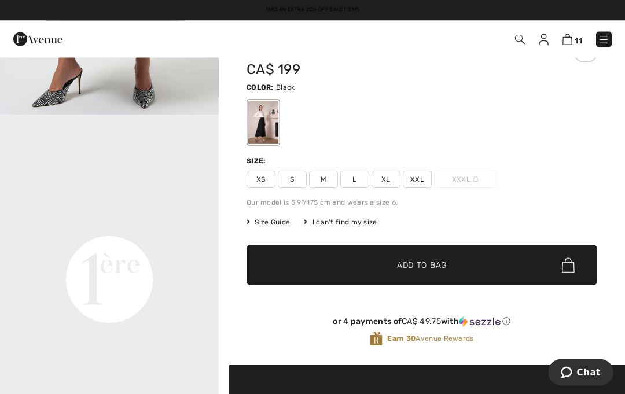
click at [421, 183] on span "XXL" at bounding box center [416, 179] width 29 height 17
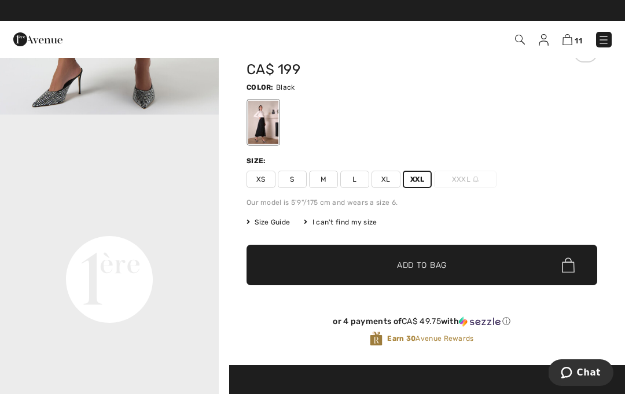
click at [402, 274] on span "✔ Added to Bag Add to Bag" at bounding box center [421, 265] width 350 height 40
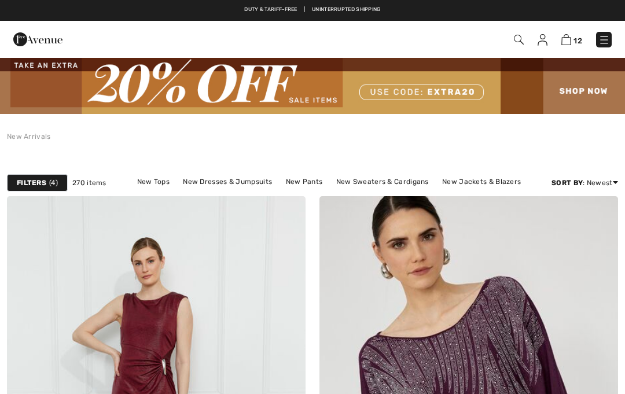
checkbox input "true"
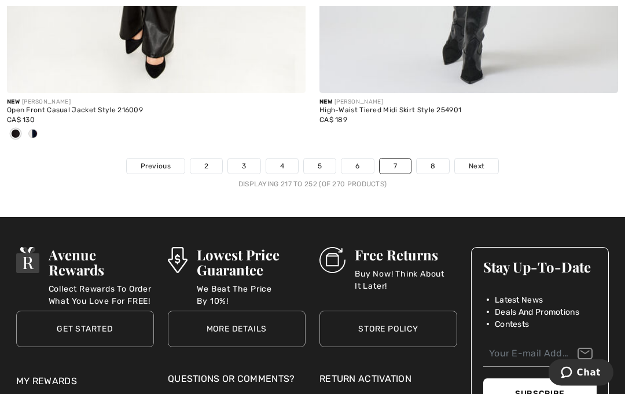
scroll to position [9323, 0]
click at [434, 161] on link "8" at bounding box center [432, 165] width 32 height 15
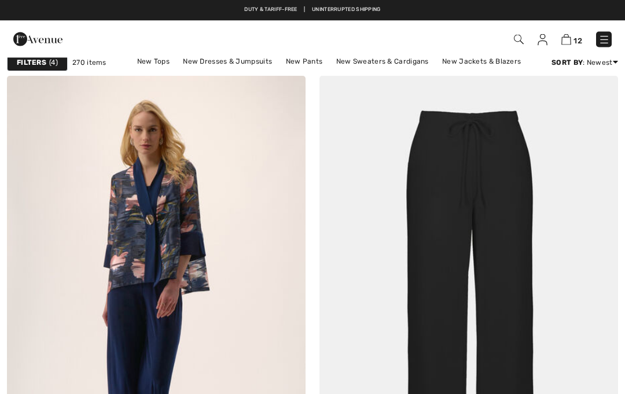
checkbox input "true"
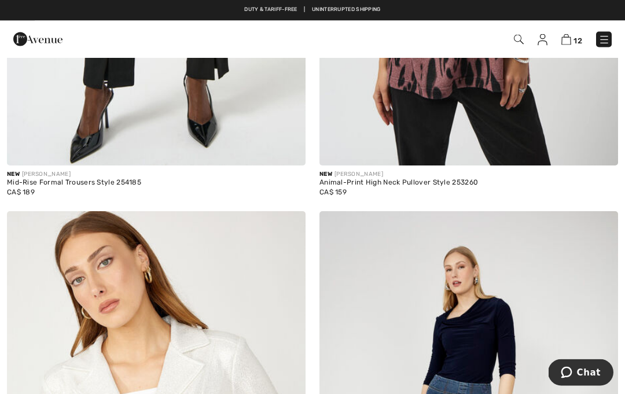
scroll to position [1854, 0]
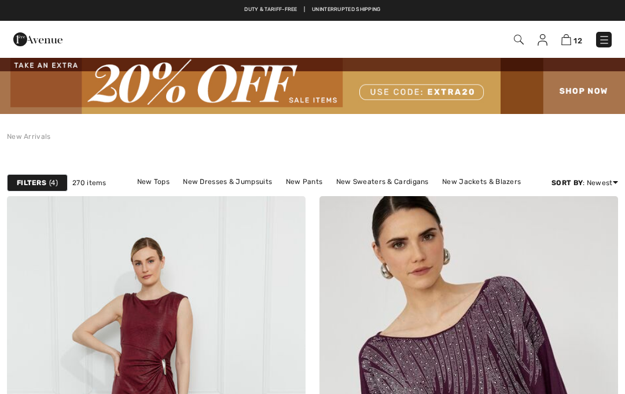
checkbox input "true"
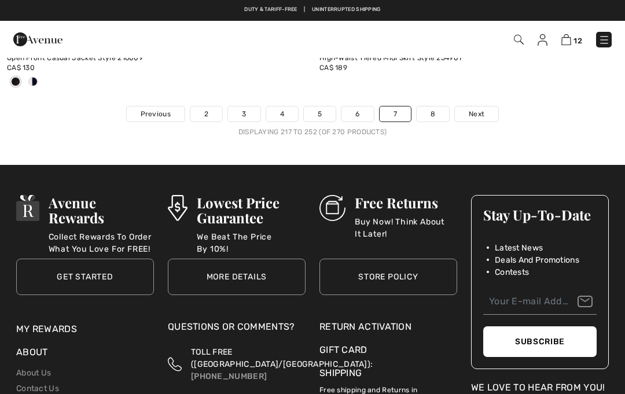
click at [605, 39] on img at bounding box center [604, 40] width 12 height 12
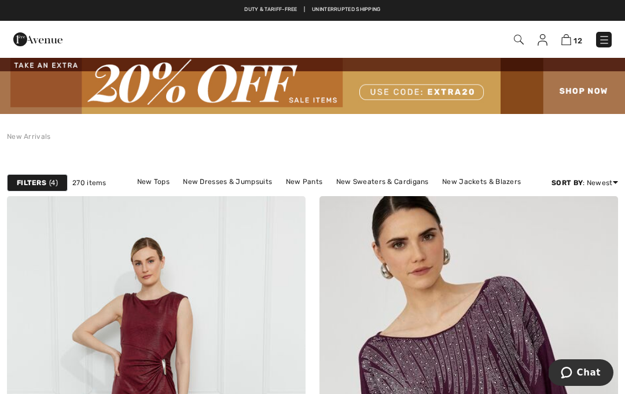
click at [161, 178] on link "New Tops" at bounding box center [153, 181] width 44 height 15
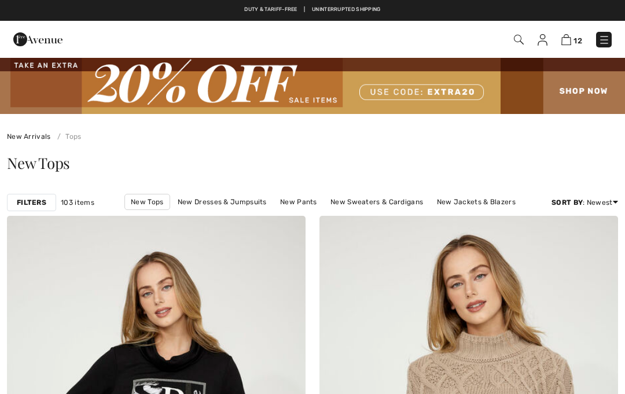
checkbox input "true"
click at [511, 40] on span "12" at bounding box center [440, 40] width 342 height 16
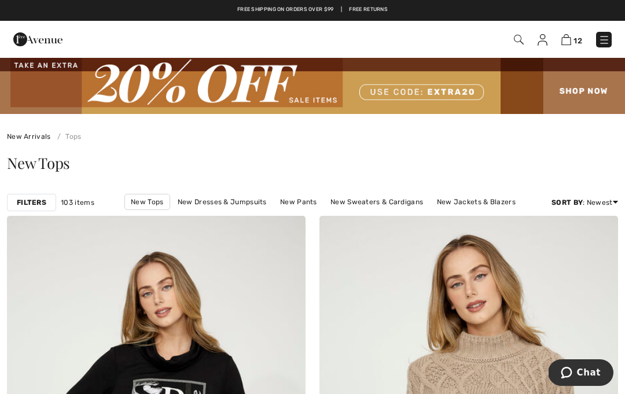
click at [514, 40] on img at bounding box center [518, 40] width 10 height 10
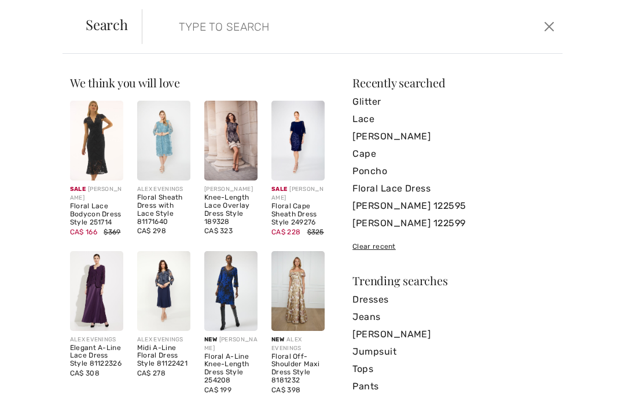
click at [264, 27] on input "search" at bounding box center [309, 26] width 278 height 35
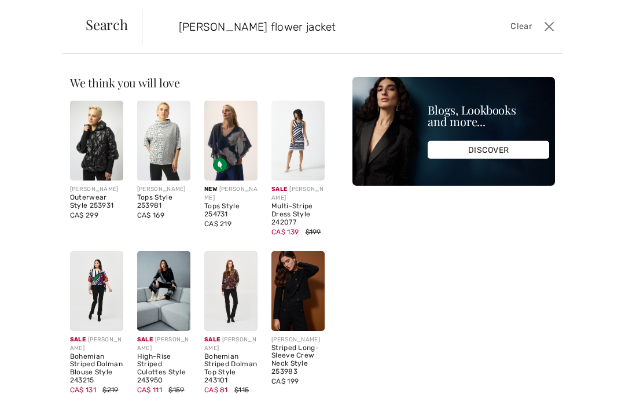
click at [234, 27] on input "Joseph ribcoff flower jacket" at bounding box center [309, 26] width 278 height 35
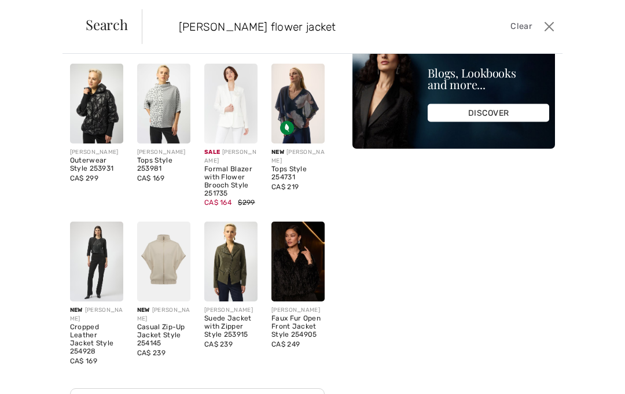
scroll to position [55, 0]
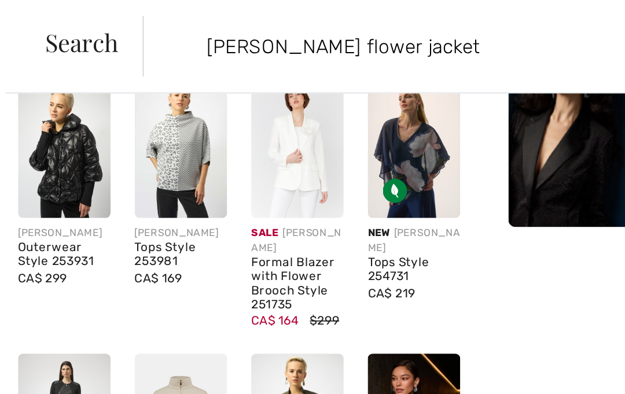
click at [276, 25] on input "Joseph ribkoff flower jacket" at bounding box center [309, 26] width 278 height 35
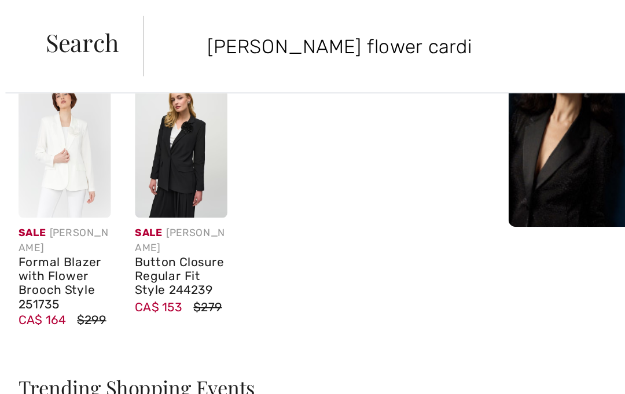
scroll to position [0, 0]
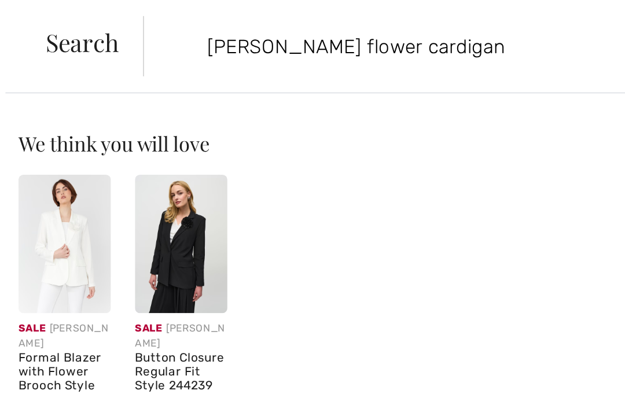
type input "Joseph ribkoff flower cardigan"
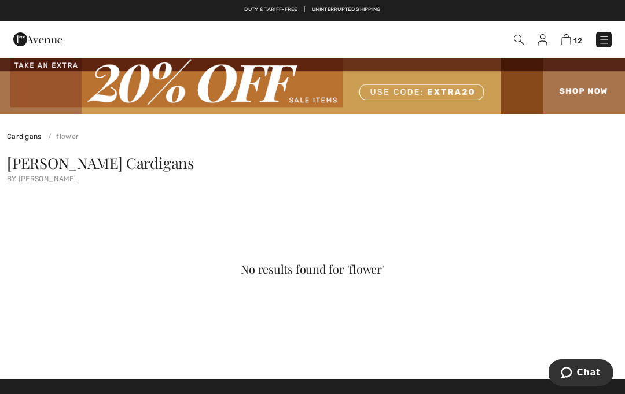
click at [21, 136] on link "Cardigans" at bounding box center [24, 136] width 35 height 8
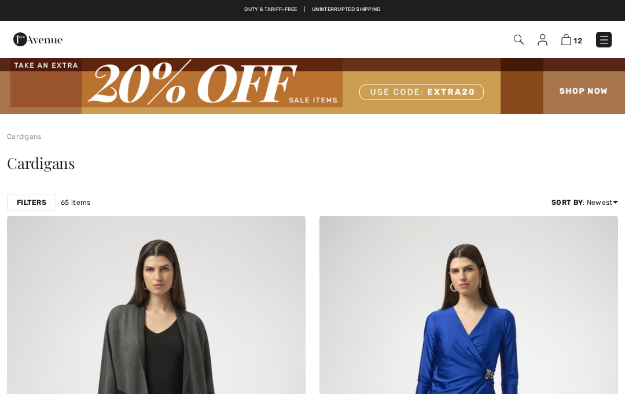
checkbox input "true"
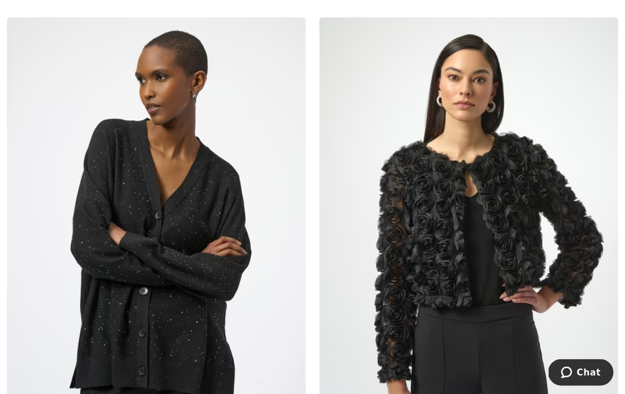
scroll to position [1735, 0]
click at [507, 359] on img at bounding box center [468, 241] width 298 height 448
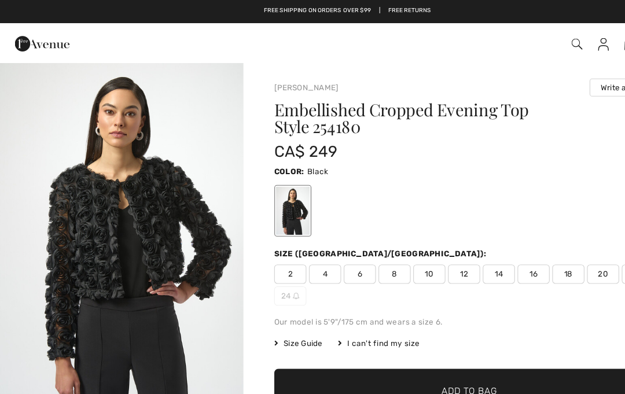
click at [195, 284] on img "1 / 5" at bounding box center [109, 220] width 219 height 327
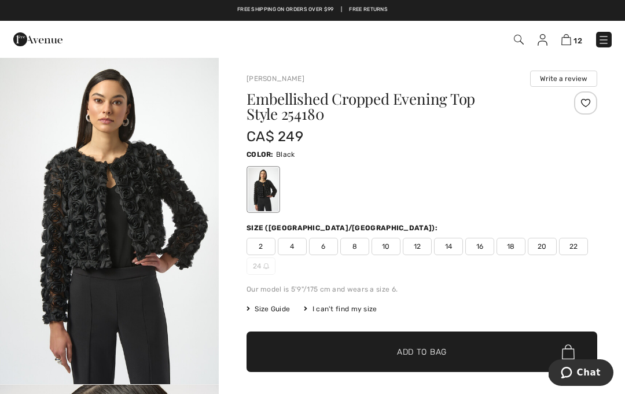
click at [570, 42] on img at bounding box center [566, 39] width 10 height 11
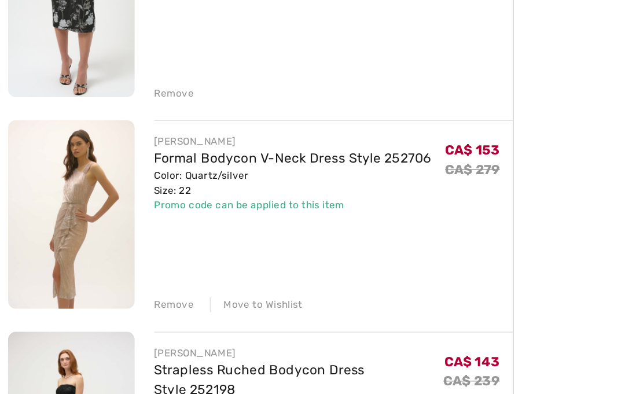
scroll to position [459, 0]
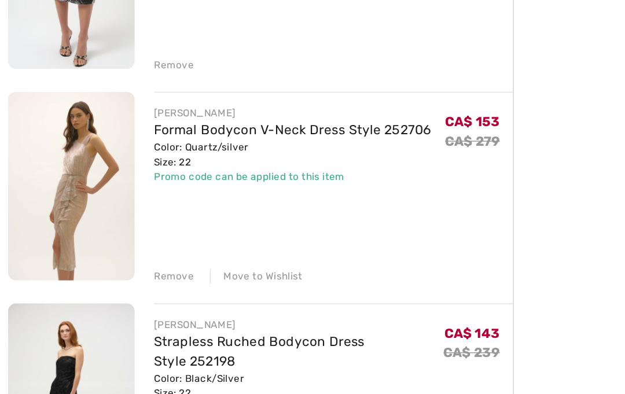
click at [47, 145] on img at bounding box center [52, 210] width 90 height 134
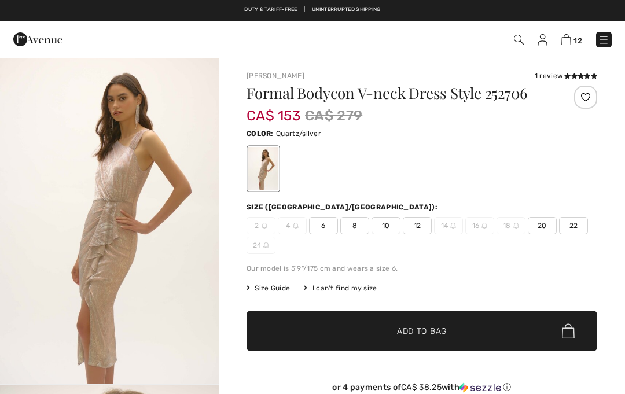
checkbox input "true"
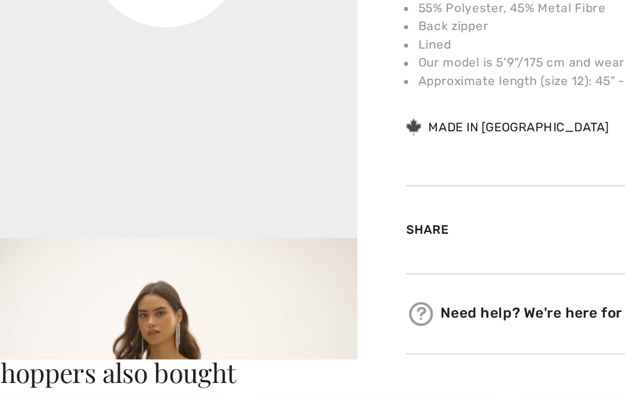
click at [246, 91] on div "Joseph Ribkoff 1 review 1 review Formal Bodycon V-neck Dress Style 252706 CA$ 1…" at bounding box center [421, 16] width 350 height 649
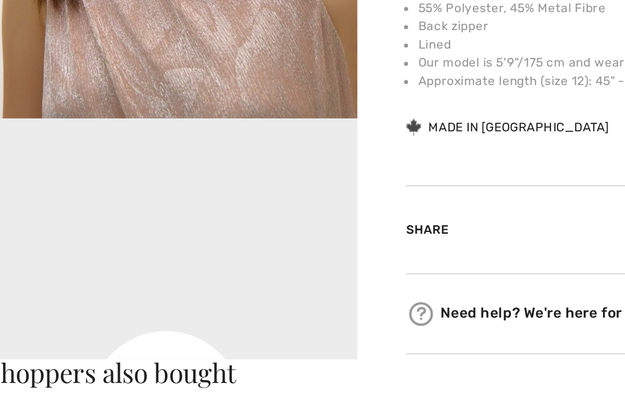
click at [219, 113] on div "Joseph Ribkoff 1 review 1 review Formal Bodycon V-neck Dress Style 252706 CA$ 1…" at bounding box center [422, 11] width 406 height 666
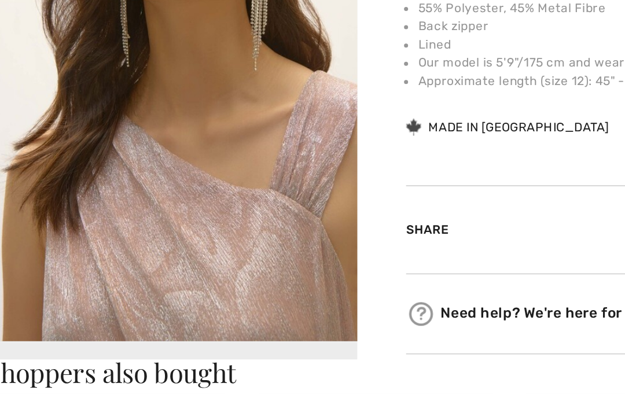
click at [160, 147] on img "2 / 7" at bounding box center [109, 169] width 219 height 327
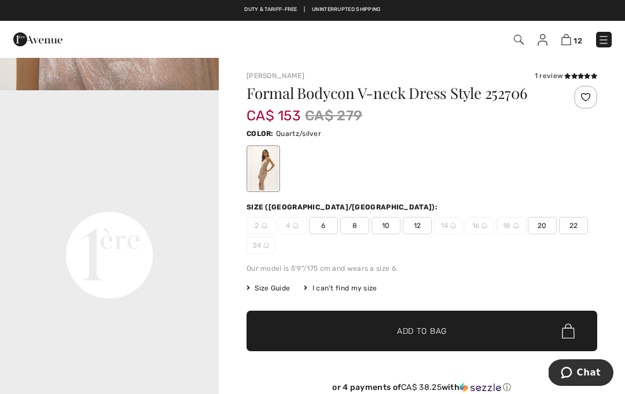
click at [571, 43] on img at bounding box center [566, 39] width 10 height 11
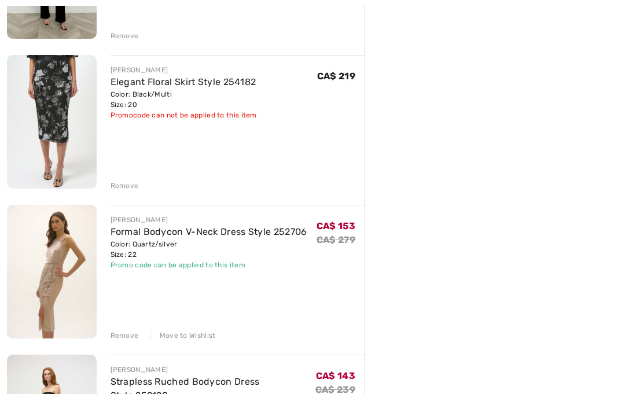
scroll to position [400, 0]
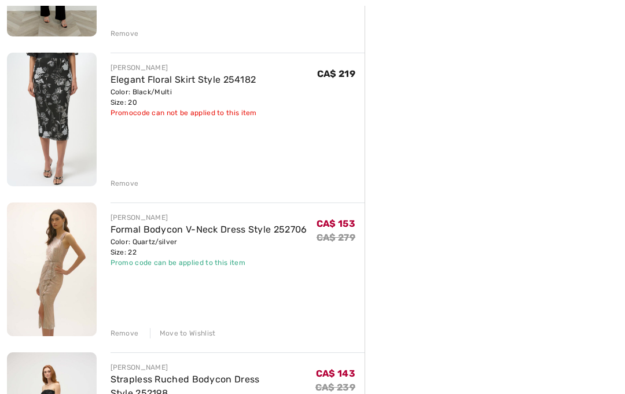
click at [196, 332] on div "Move to Wishlist" at bounding box center [183, 333] width 66 height 10
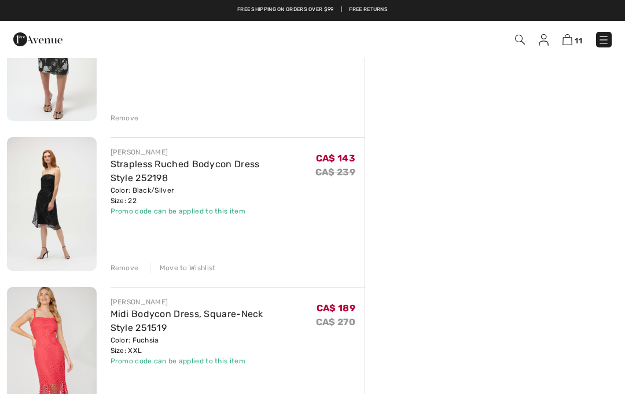
scroll to position [465, 0]
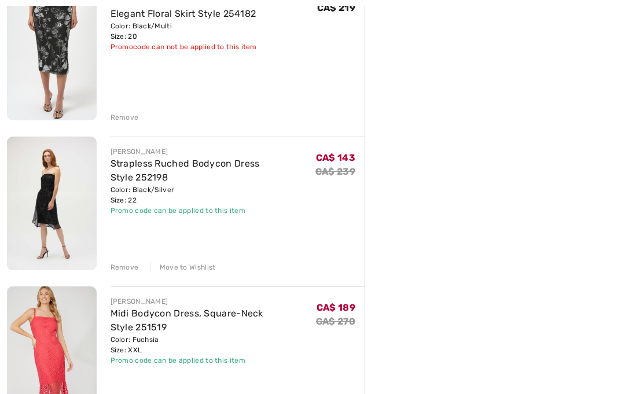
click at [67, 210] on img at bounding box center [52, 203] width 90 height 134
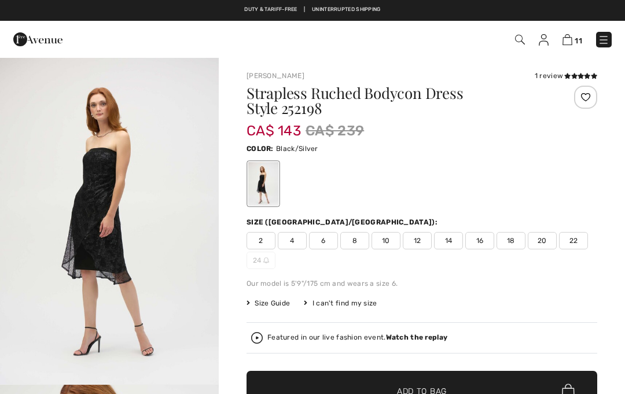
checkbox input "true"
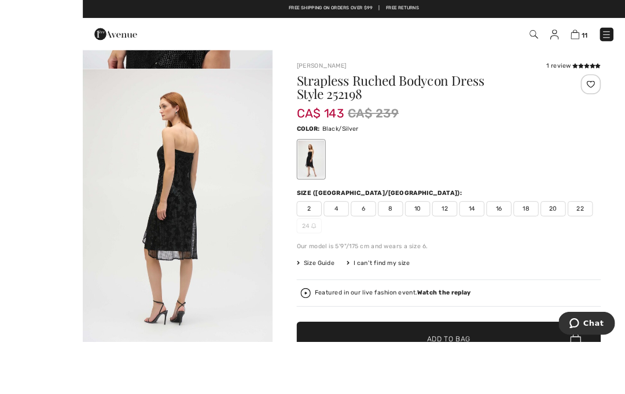
scroll to position [24, 0]
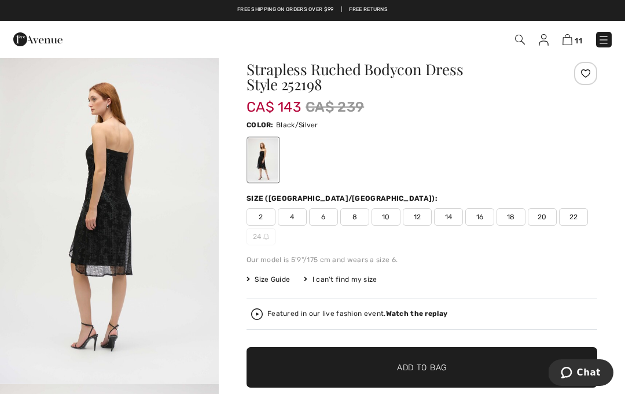
click at [300, 87] on span "CA$ 143" at bounding box center [273, 101] width 54 height 28
click at [304, 84] on h1 "Strapless Ruched Bodycon Dress Style 252198" at bounding box center [392, 77] width 292 height 30
click at [289, 88] on span "CA$ 143" at bounding box center [273, 101] width 54 height 28
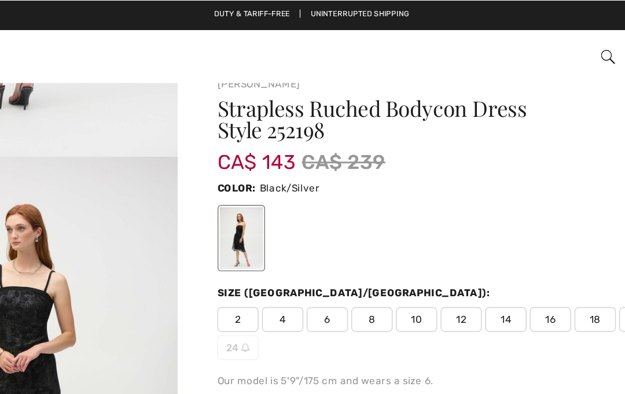
scroll to position [17, 0]
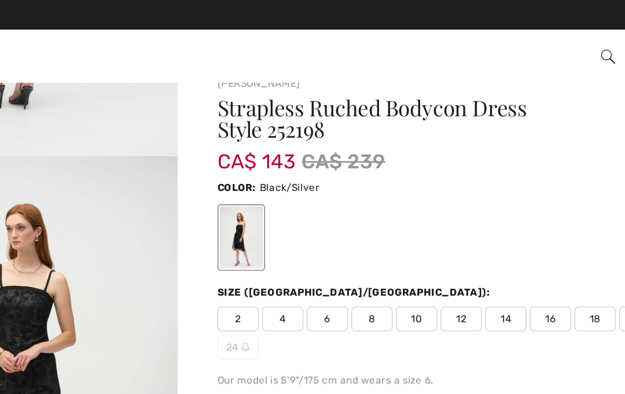
click at [246, 89] on h1 "Strapless Ruched Bodycon Dress Style 252198" at bounding box center [392, 83] width 292 height 30
click at [246, 91] on h1 "Strapless Ruched Bodycon Dress Style 252198" at bounding box center [392, 83] width 292 height 30
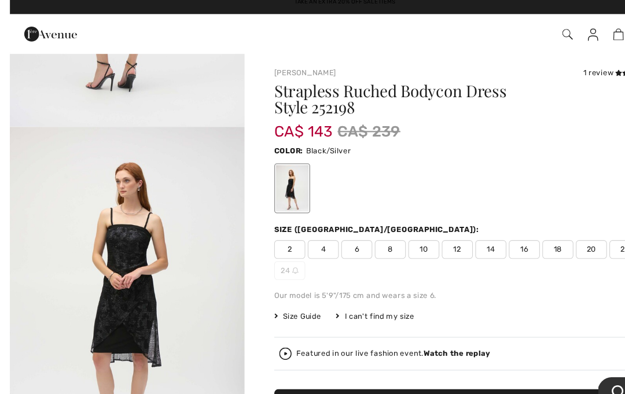
scroll to position [0, 0]
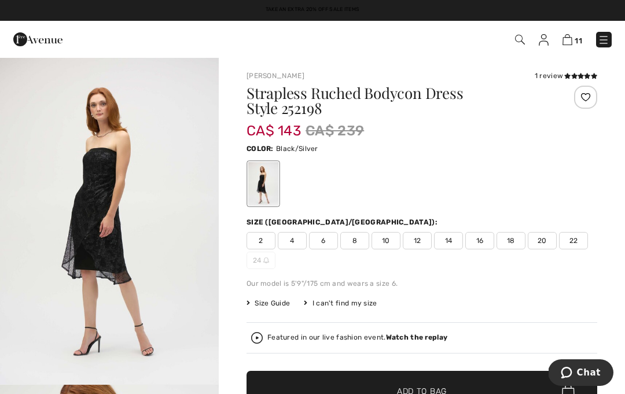
click at [564, 43] on img at bounding box center [567, 39] width 10 height 11
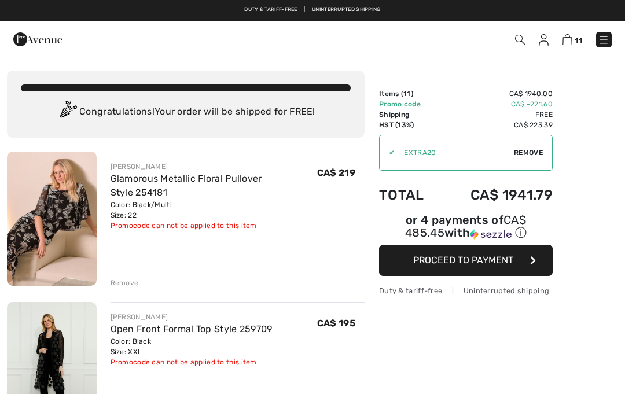
checkbox input "true"
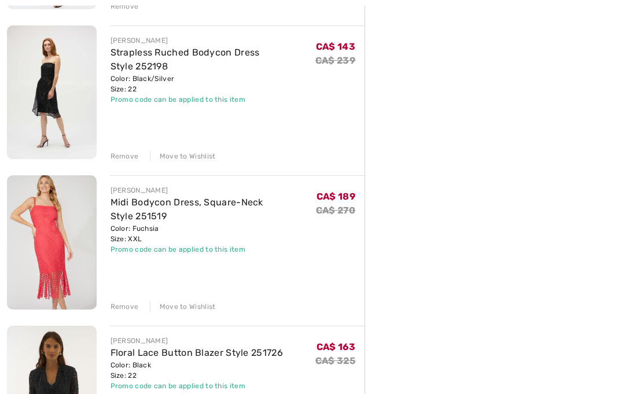
scroll to position [577, 0]
click at [126, 310] on div "Remove" at bounding box center [124, 306] width 28 height 10
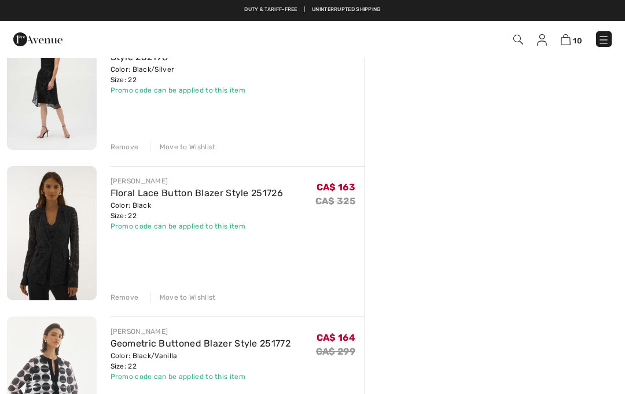
scroll to position [614, 0]
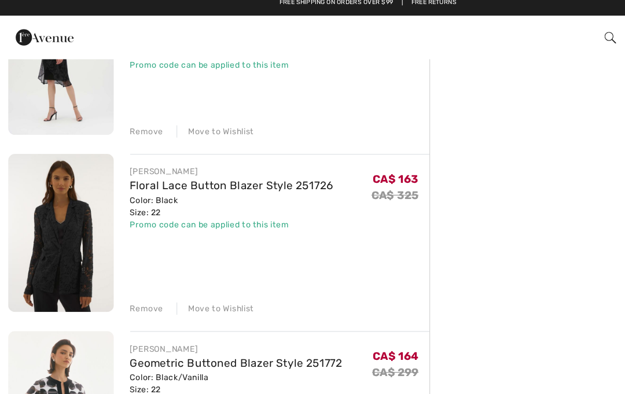
click at [124, 264] on div "Remove" at bounding box center [124, 269] width 28 height 10
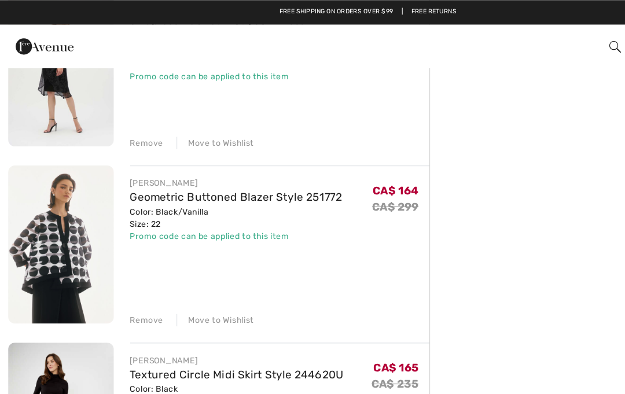
scroll to position [598, 0]
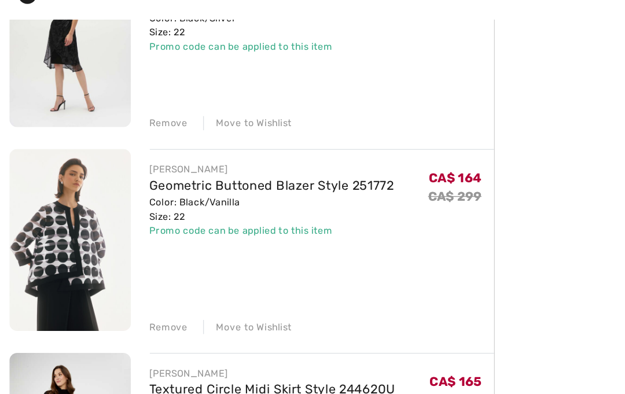
click at [131, 279] on div "Remove" at bounding box center [124, 284] width 28 height 10
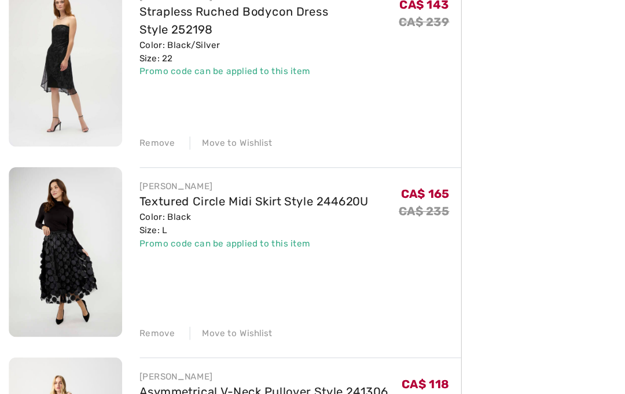
scroll to position [592, 0]
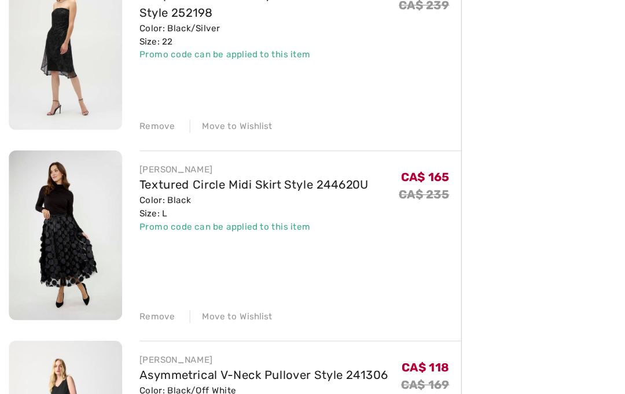
click at [295, 284] on div "Remove Move to Wishlist" at bounding box center [237, 290] width 254 height 13
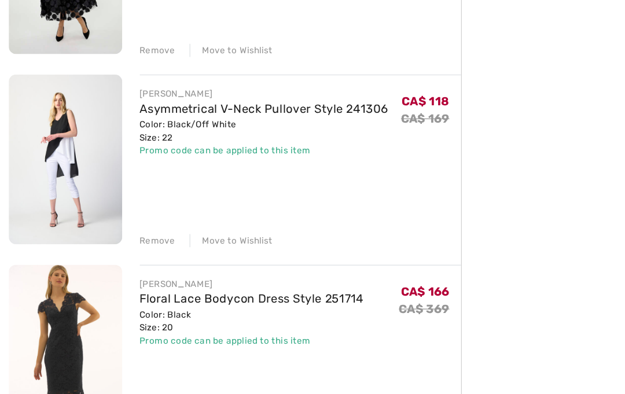
scroll to position [801, 0]
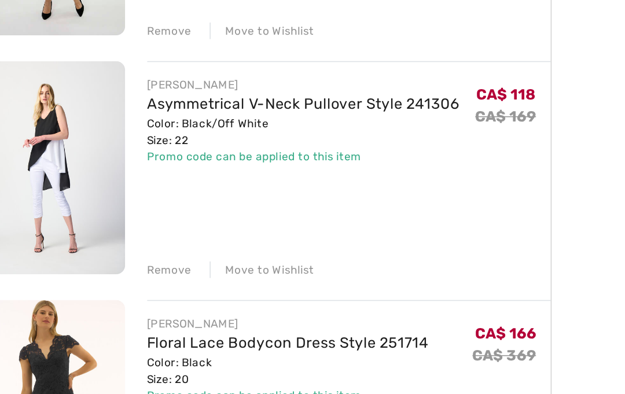
click at [110, 227] on div "Remove" at bounding box center [124, 232] width 28 height 10
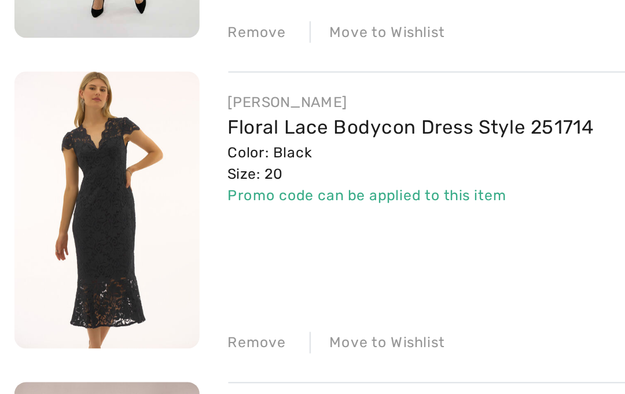
click at [206, 122] on link "Floral Lace Bodycon Dress Style 251714" at bounding box center [198, 127] width 177 height 11
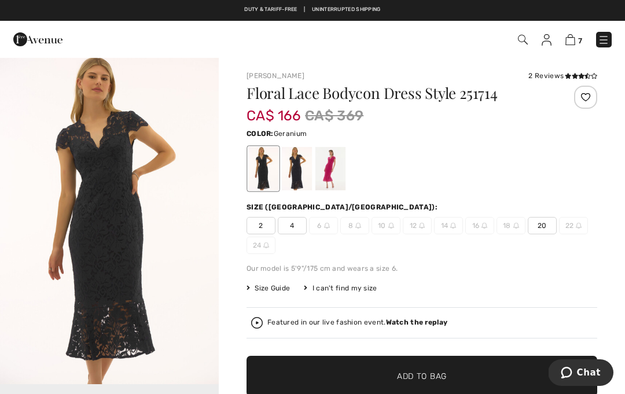
click at [338, 171] on div at bounding box center [330, 168] width 30 height 43
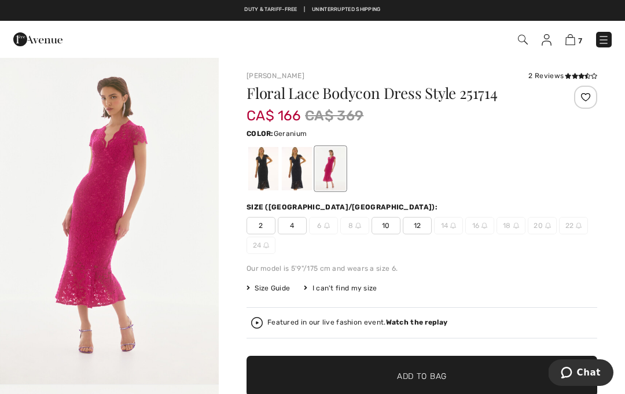
click at [264, 175] on div at bounding box center [263, 168] width 30 height 43
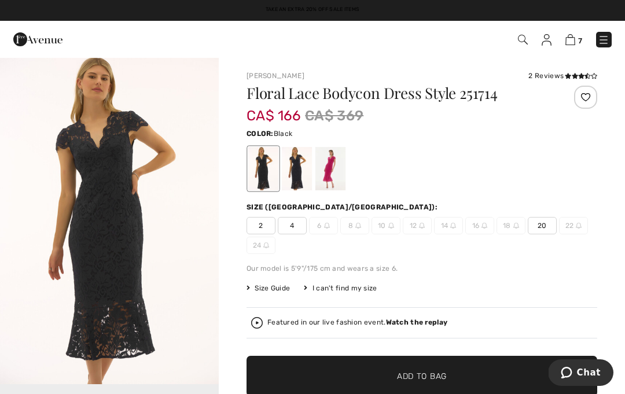
click at [296, 181] on div at bounding box center [297, 168] width 30 height 43
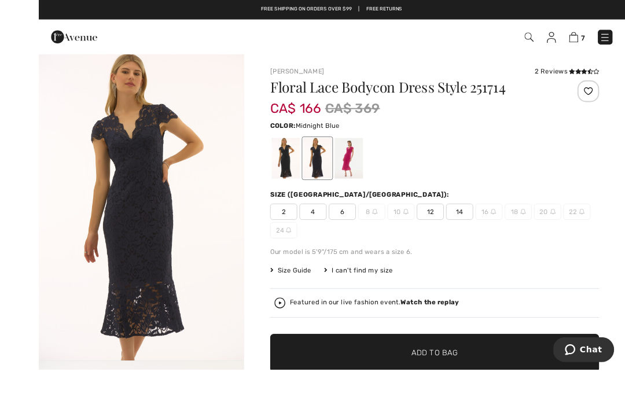
scroll to position [13, 0]
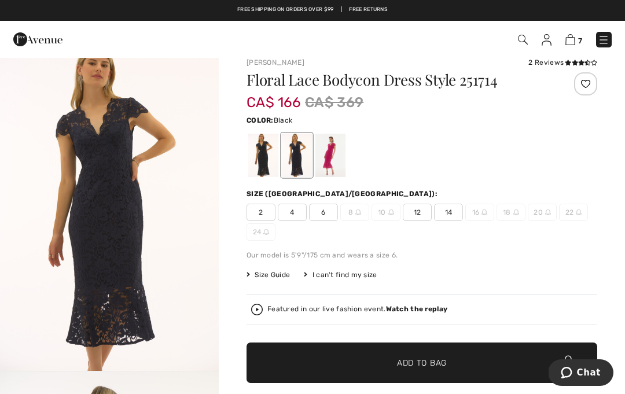
click at [260, 164] on div at bounding box center [263, 155] width 30 height 43
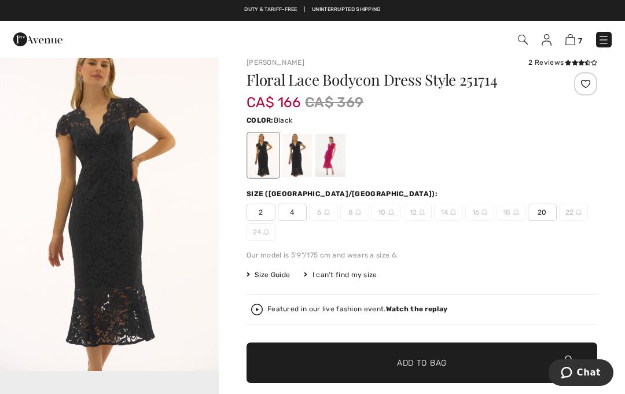
click at [567, 43] on img at bounding box center [570, 39] width 10 height 11
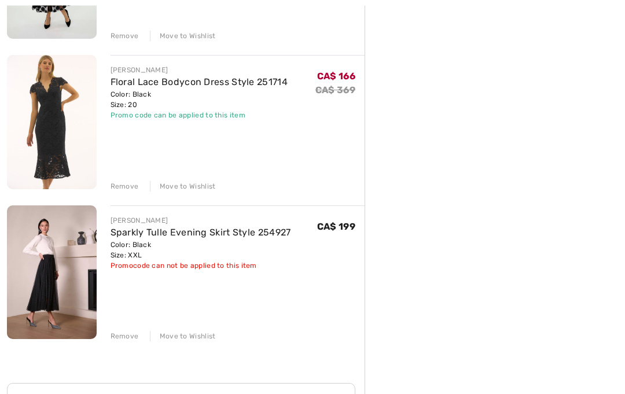
scroll to position [881, 0]
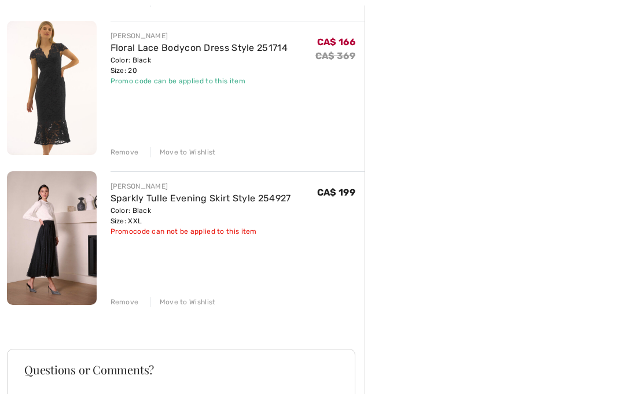
click at [54, 262] on img at bounding box center [52, 239] width 90 height 134
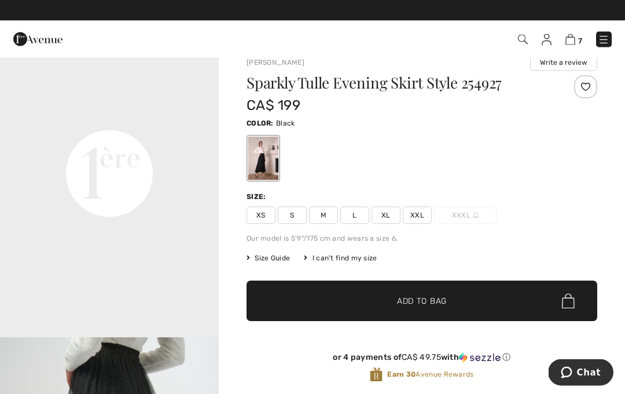
scroll to position [16, 0]
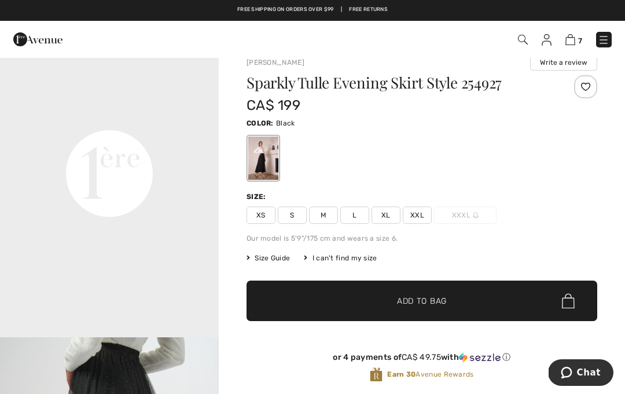
click at [574, 38] on img at bounding box center [570, 39] width 10 height 11
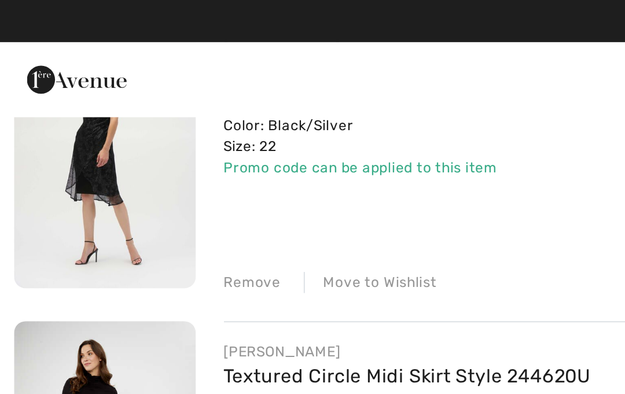
scroll to position [575, 0]
